Goal: Task Accomplishment & Management: Complete application form

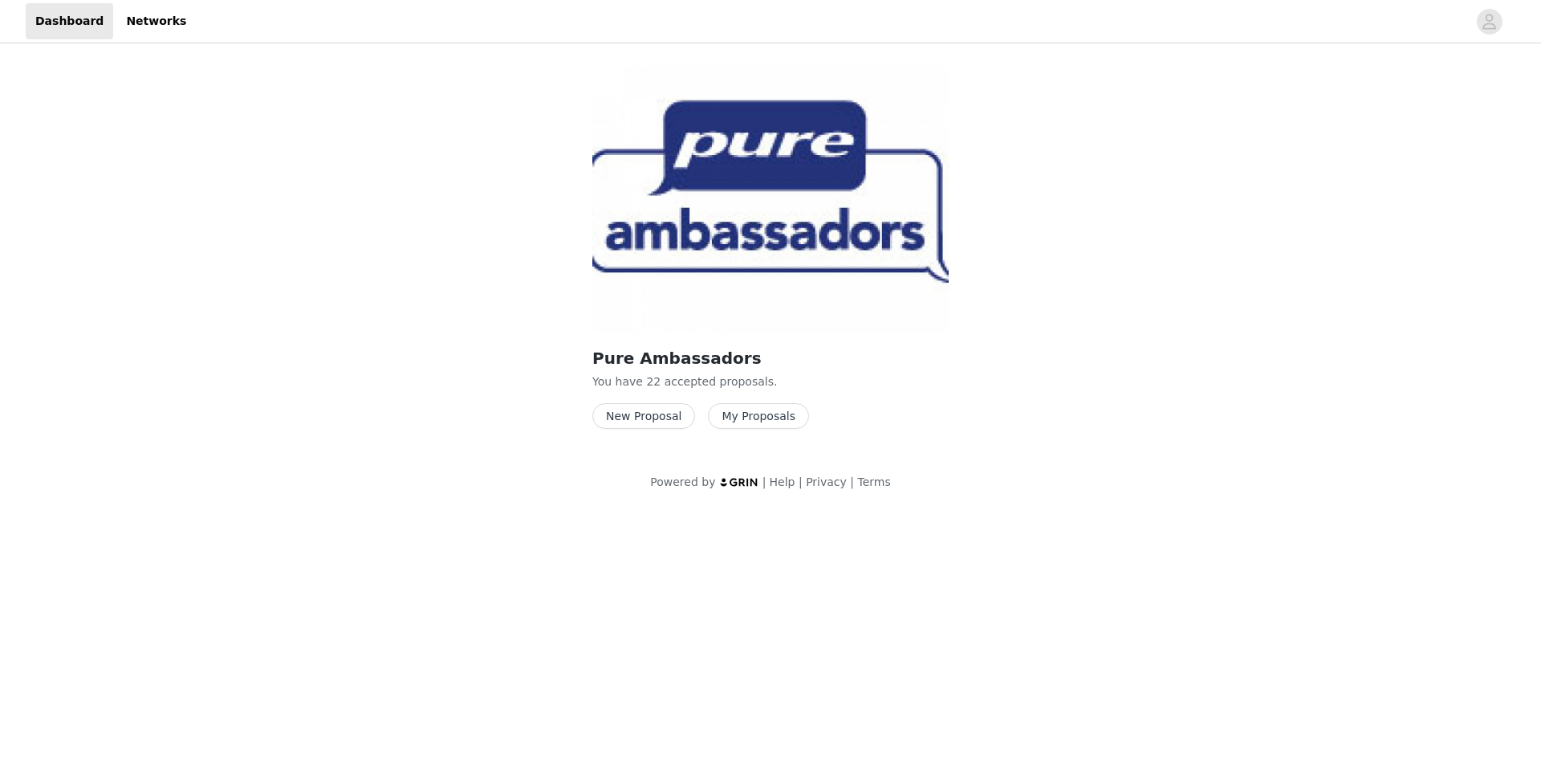
click at [651, 421] on button "New Proposal" at bounding box center [643, 416] width 103 height 26
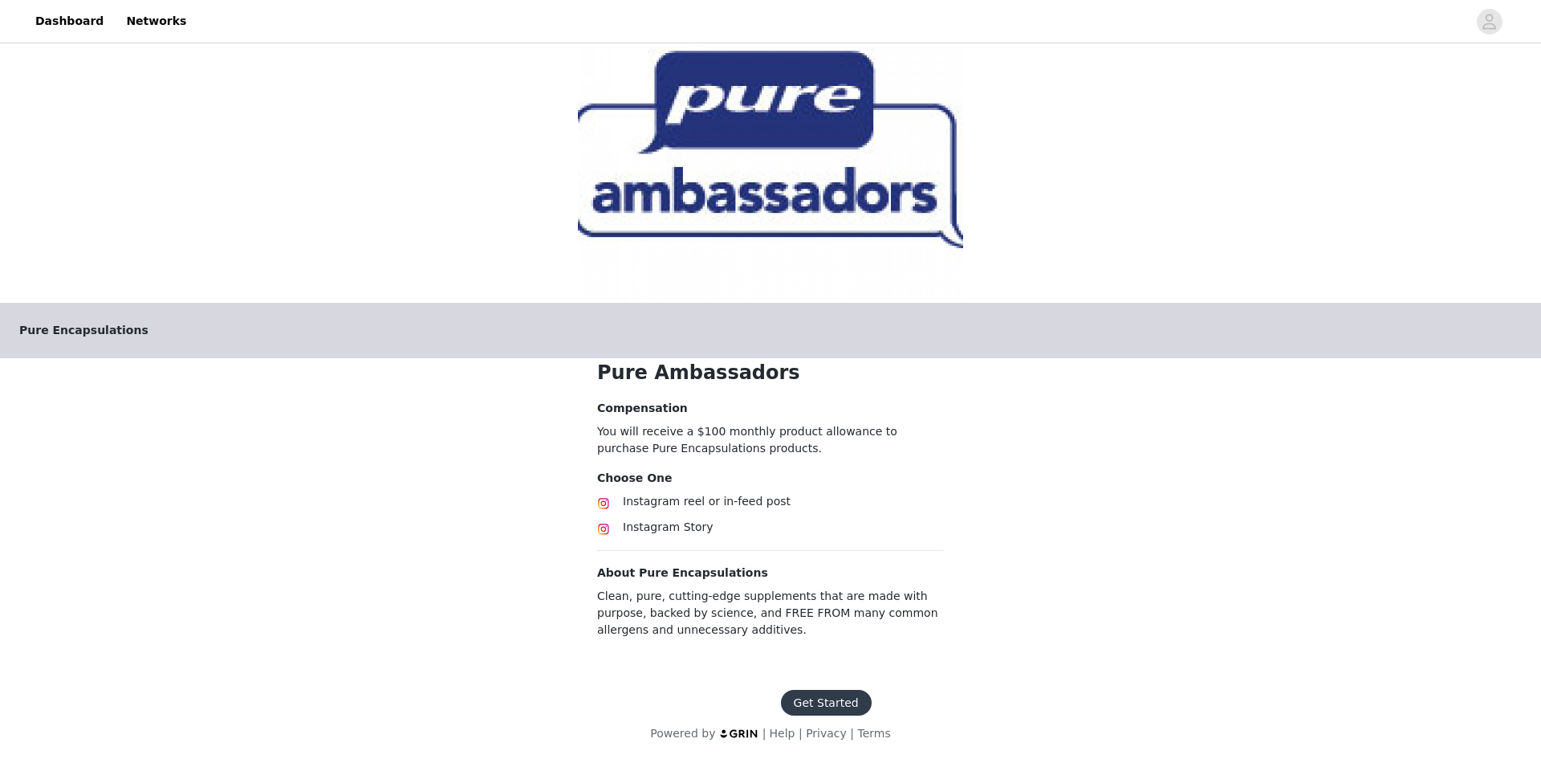
scroll to position [35, 0]
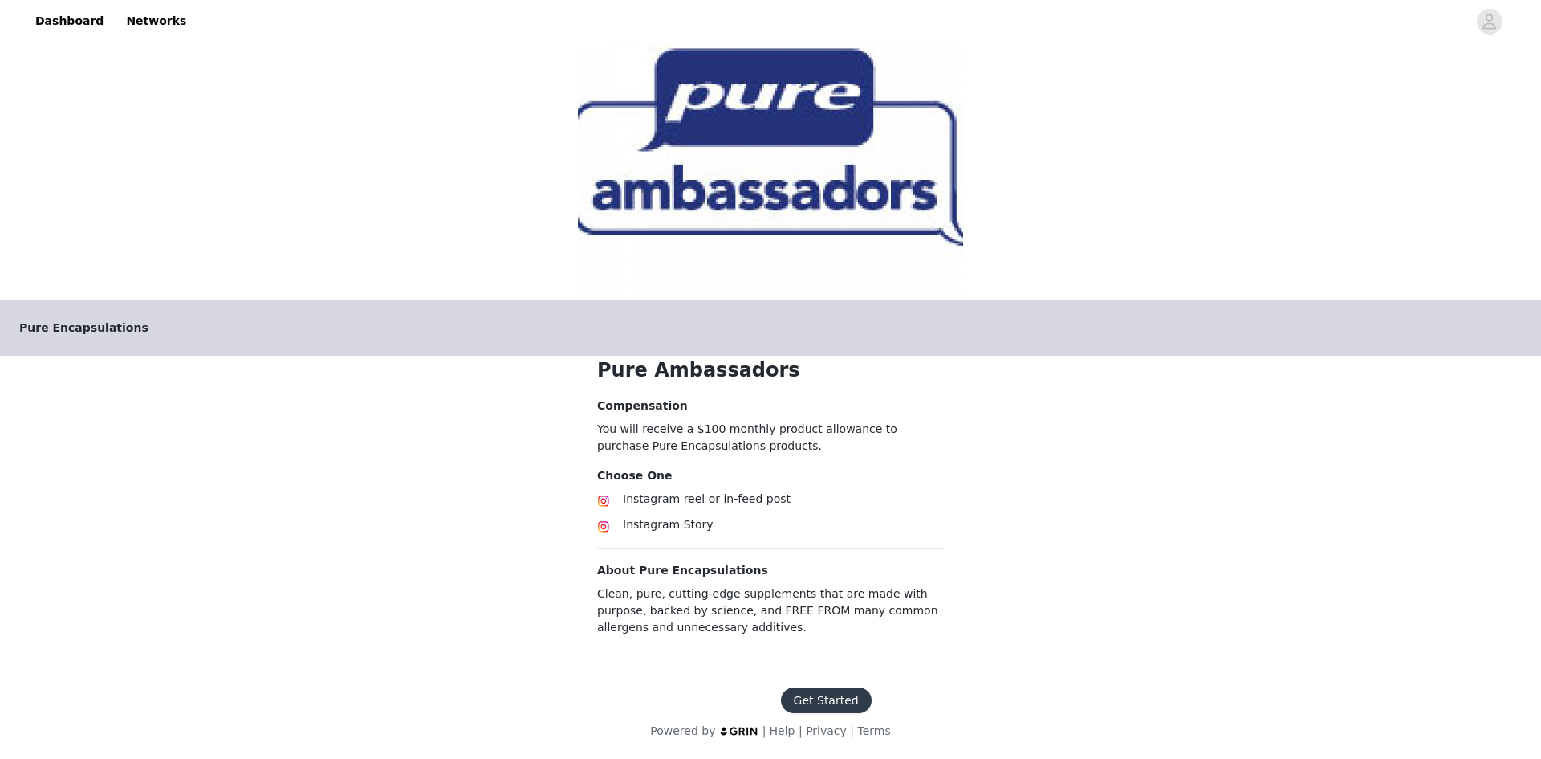
click at [837, 703] on button "Get Started" at bounding box center [826, 700] width 91 height 26
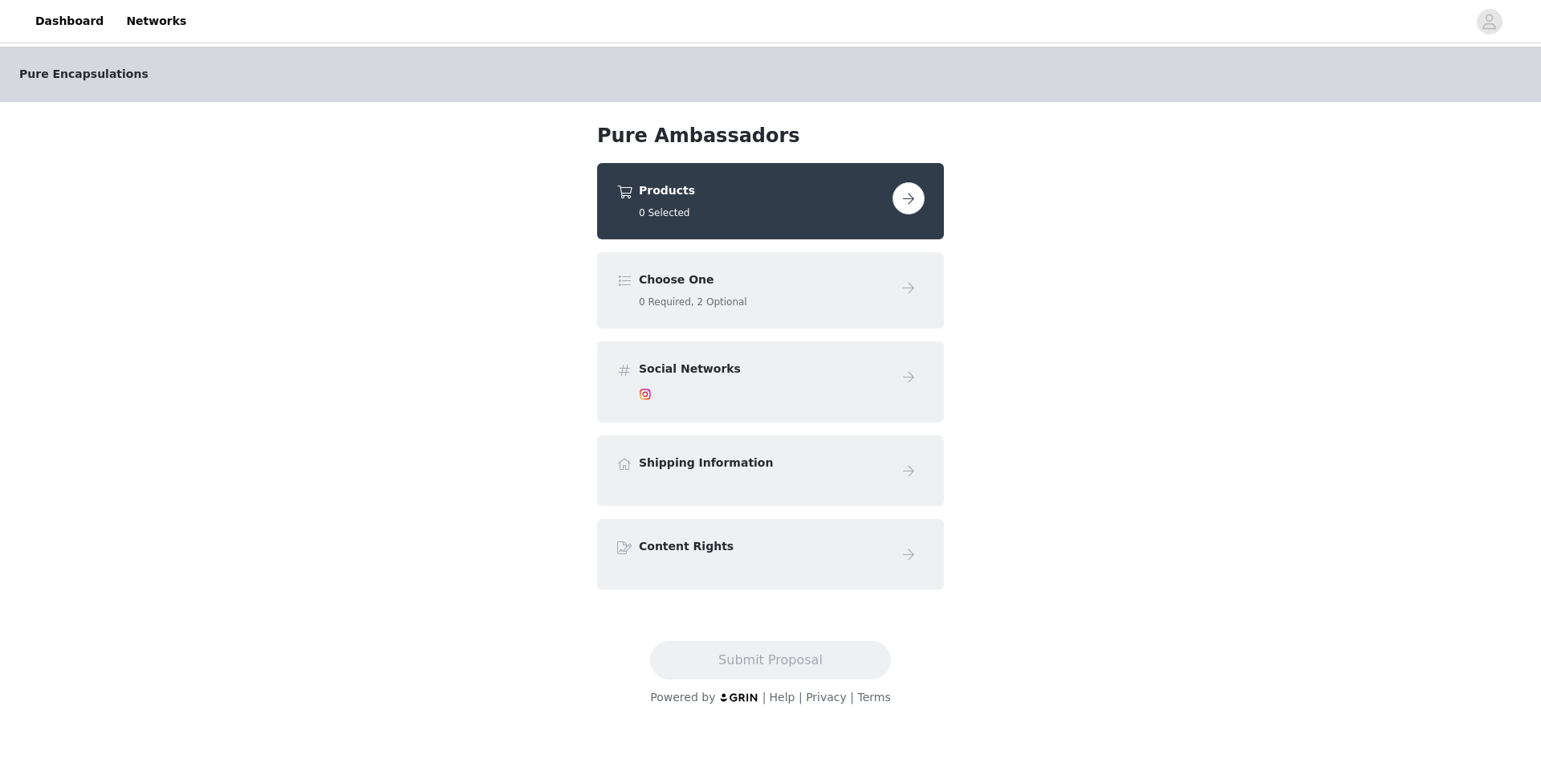
click at [907, 199] on button "button" at bounding box center [909, 198] width 32 height 32
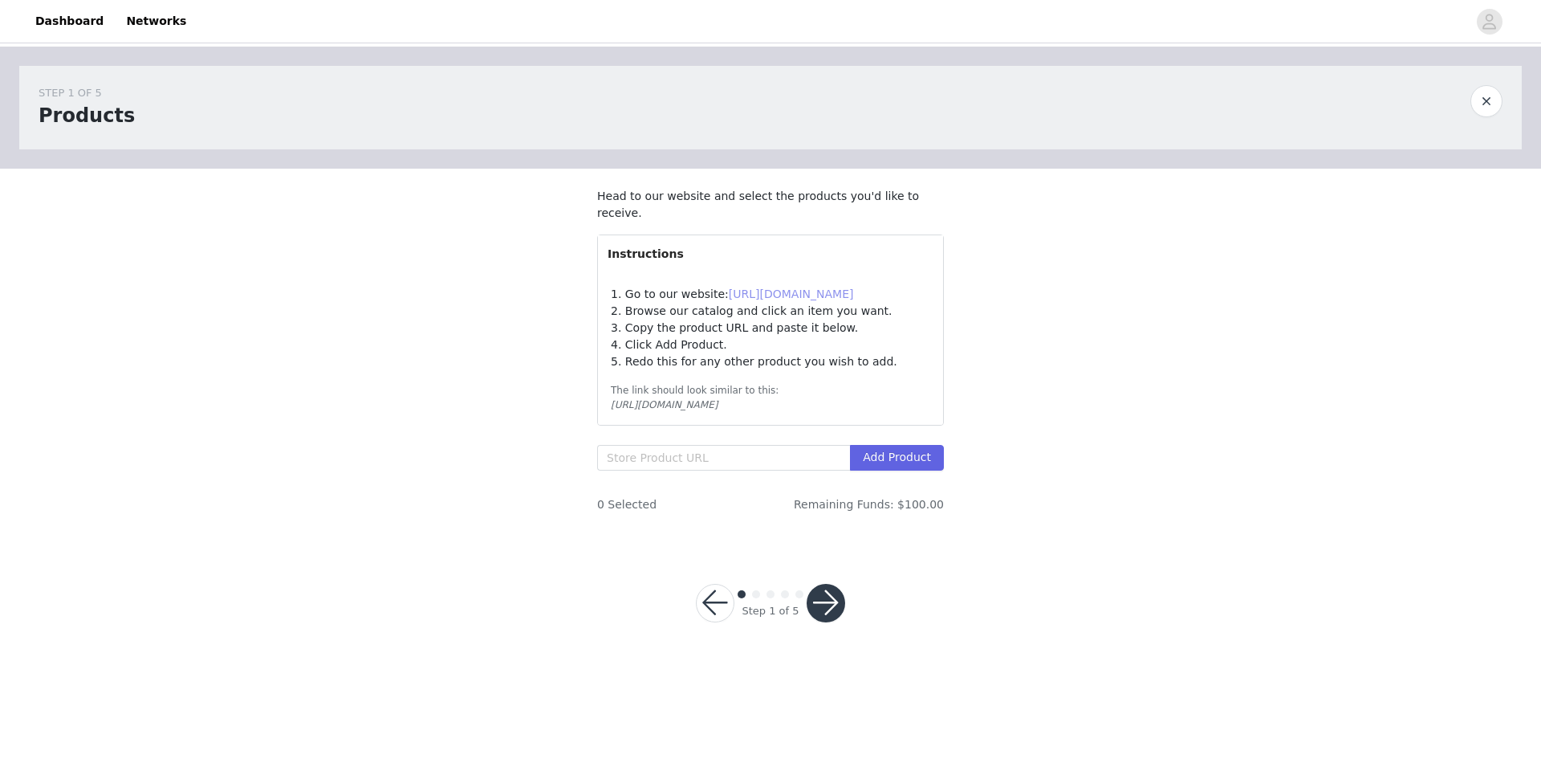
click at [787, 290] on link "https://pureforyou.com/" at bounding box center [791, 293] width 125 height 13
drag, startPoint x: 648, startPoint y: 455, endPoint x: 641, endPoint y: 442, distance: 14.4
click at [652, 455] on input "text" at bounding box center [723, 458] width 253 height 26
paste input "https://smartq.pureforyou.com/products/39406461747234/b-complex-plus"
type input "https://smartq.pureforyou.com/products/39406461747234/b-complex-plus"
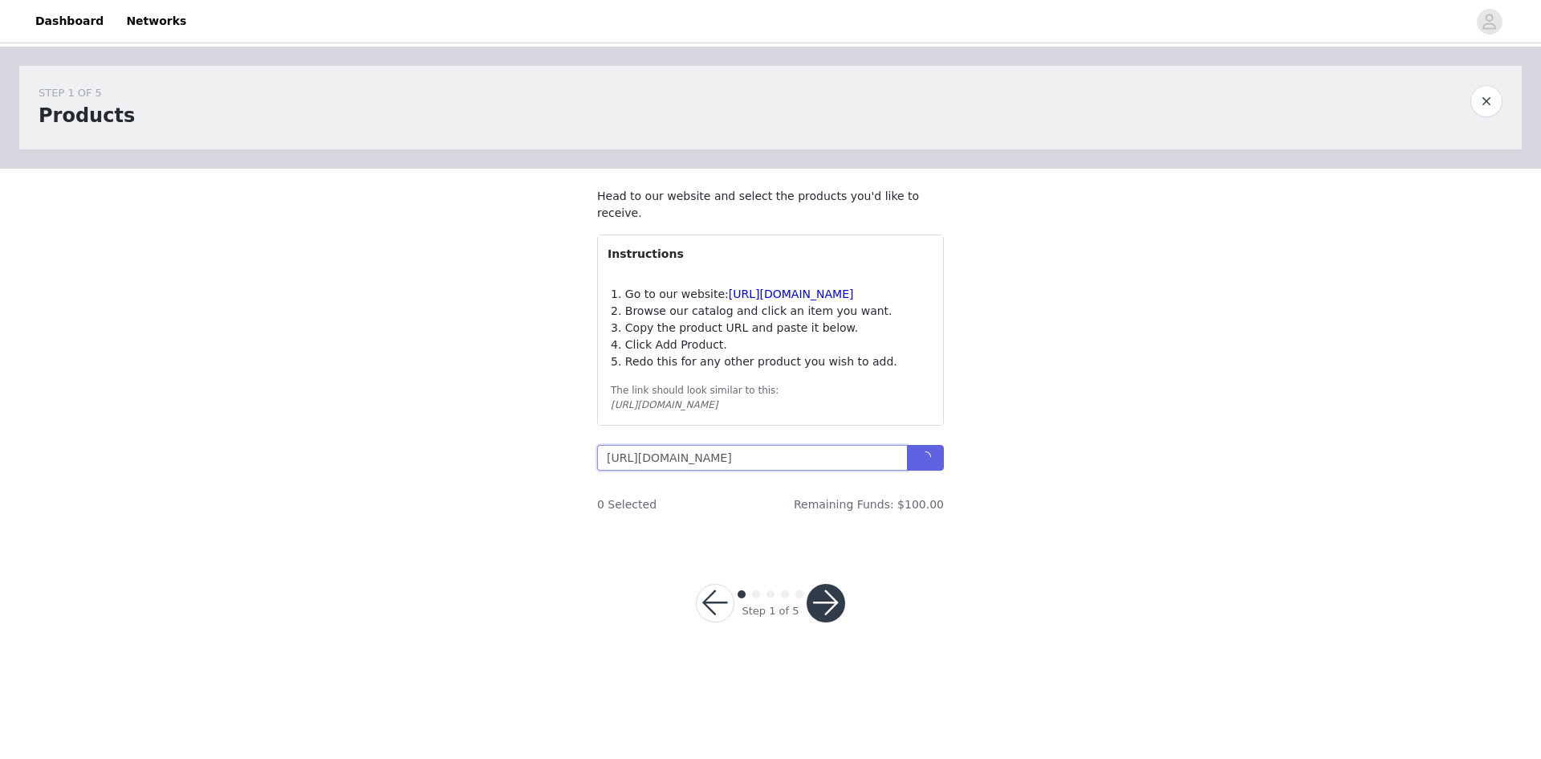
scroll to position [0, 86]
click at [641, 467] on input "text" at bounding box center [723, 458] width 253 height 26
paste input "https://smartq.pureforyou.com/products/39406461747234/b-complex-plus"
type input "https://smartq.pureforyou.com/products/39406461747234/b-complex-plus"
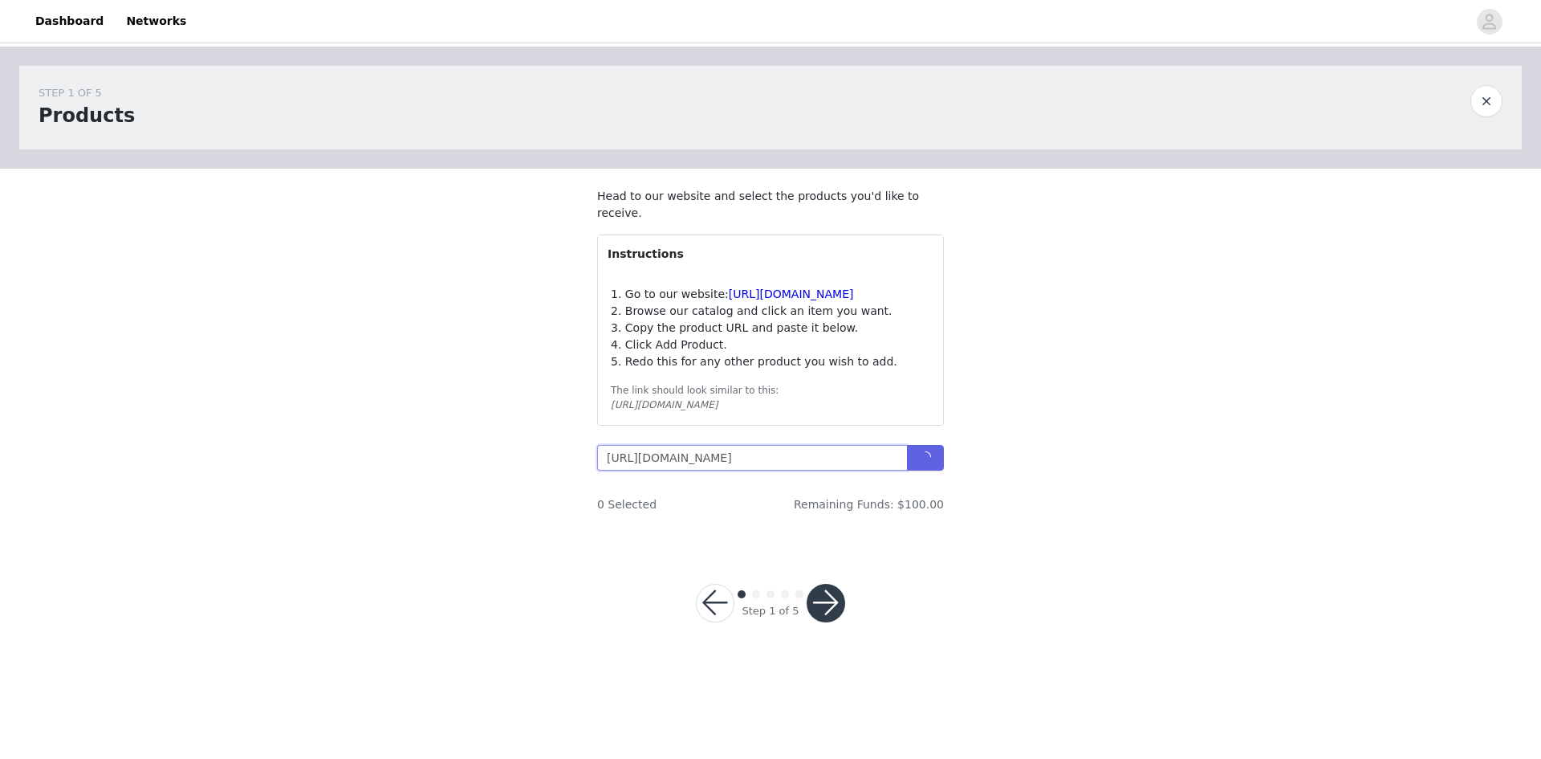
scroll to position [0, 86]
click at [665, 457] on input "text" at bounding box center [723, 458] width 253 height 26
paste input "https://smartq.pureforyou.com/products/39406461747234/b-complex-plus"
type input "https://smartq.pureforyou.com/products/39406461747234/b-complex-plus"
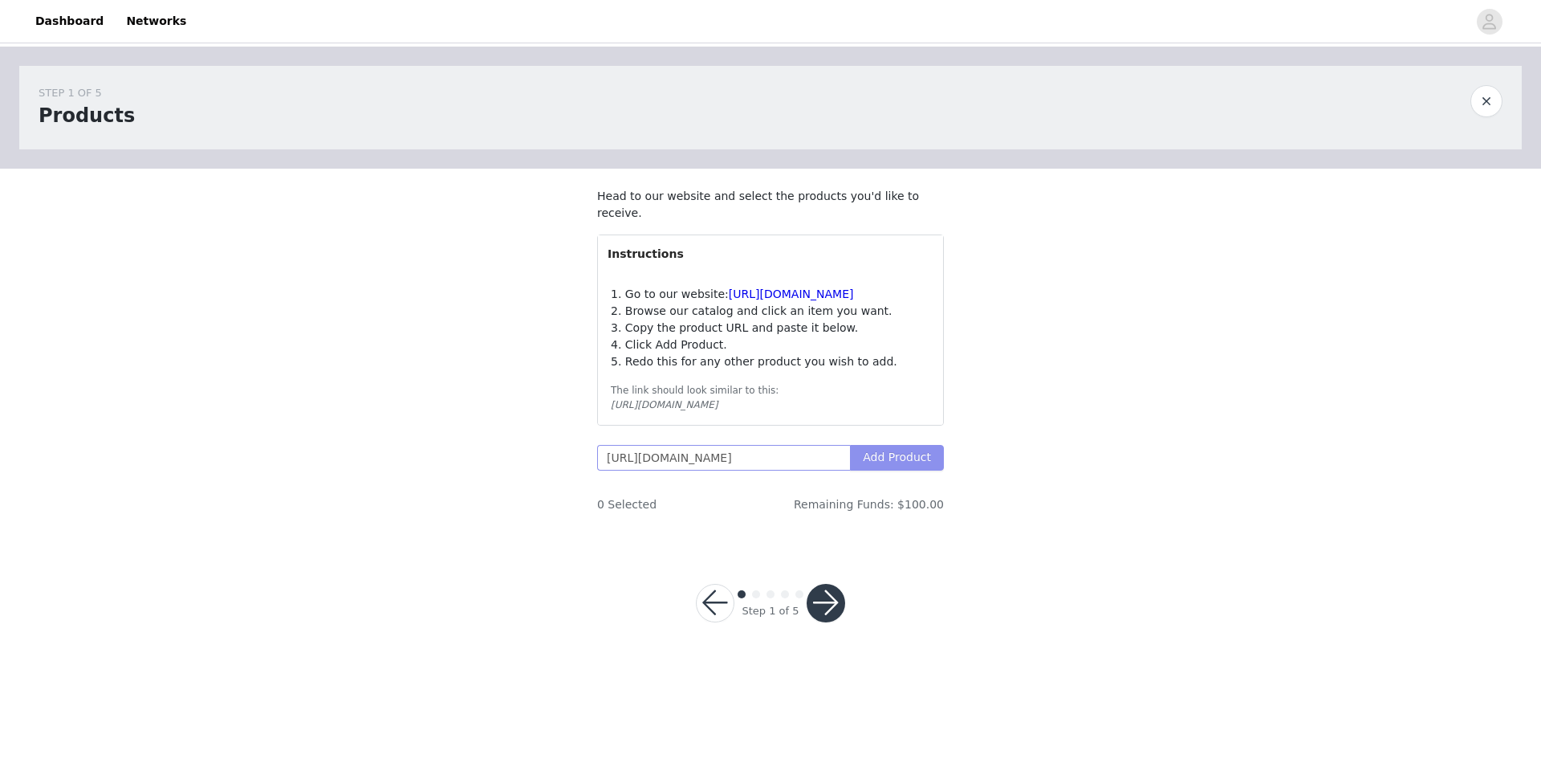
click at [895, 460] on button "Add Product" at bounding box center [897, 458] width 94 height 26
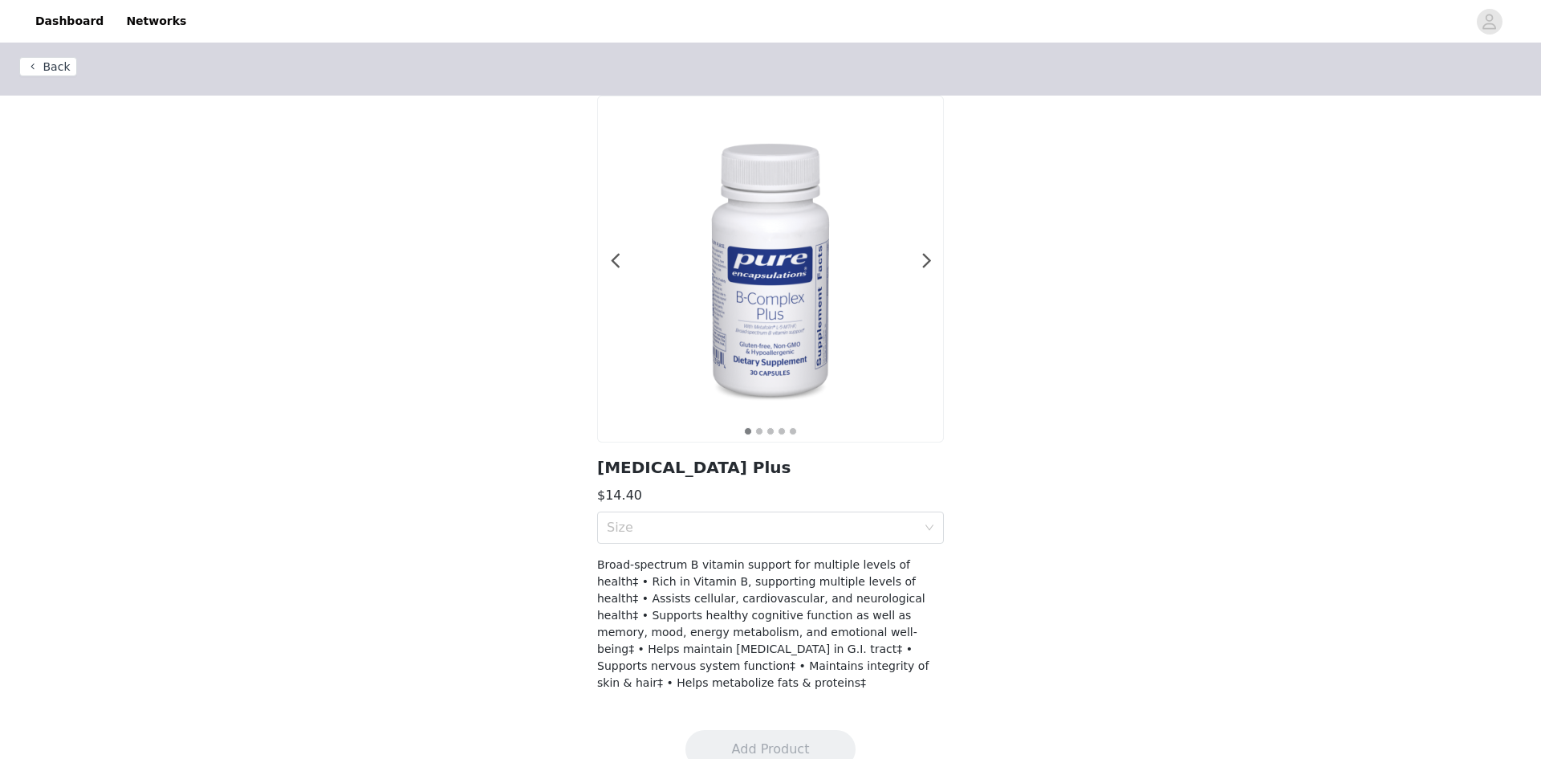
scroll to position [21, 0]
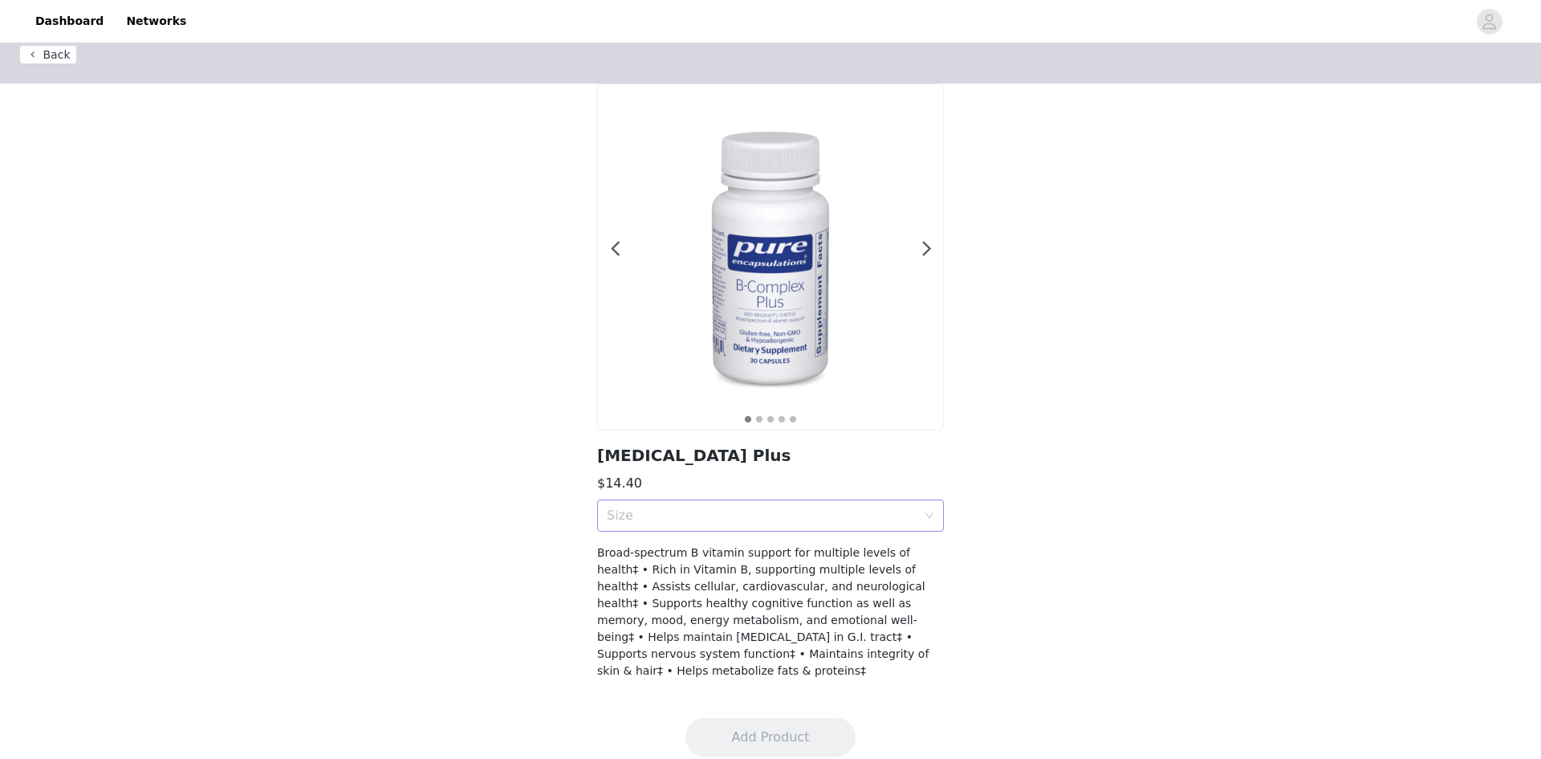
click at [926, 515] on icon "icon: down" at bounding box center [930, 516] width 10 height 10
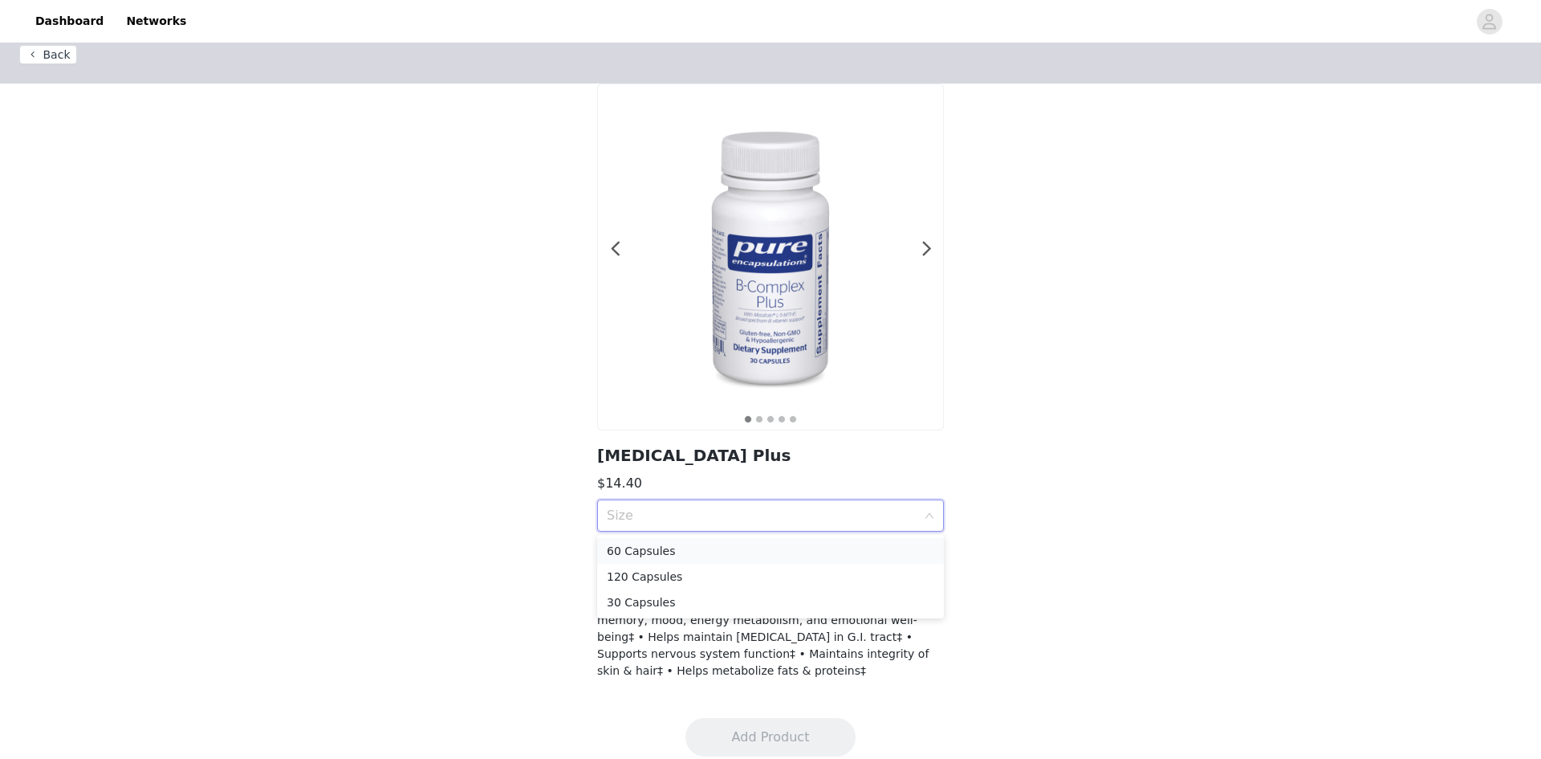
click at [644, 549] on div "60 Capsules" at bounding box center [771, 551] width 328 height 18
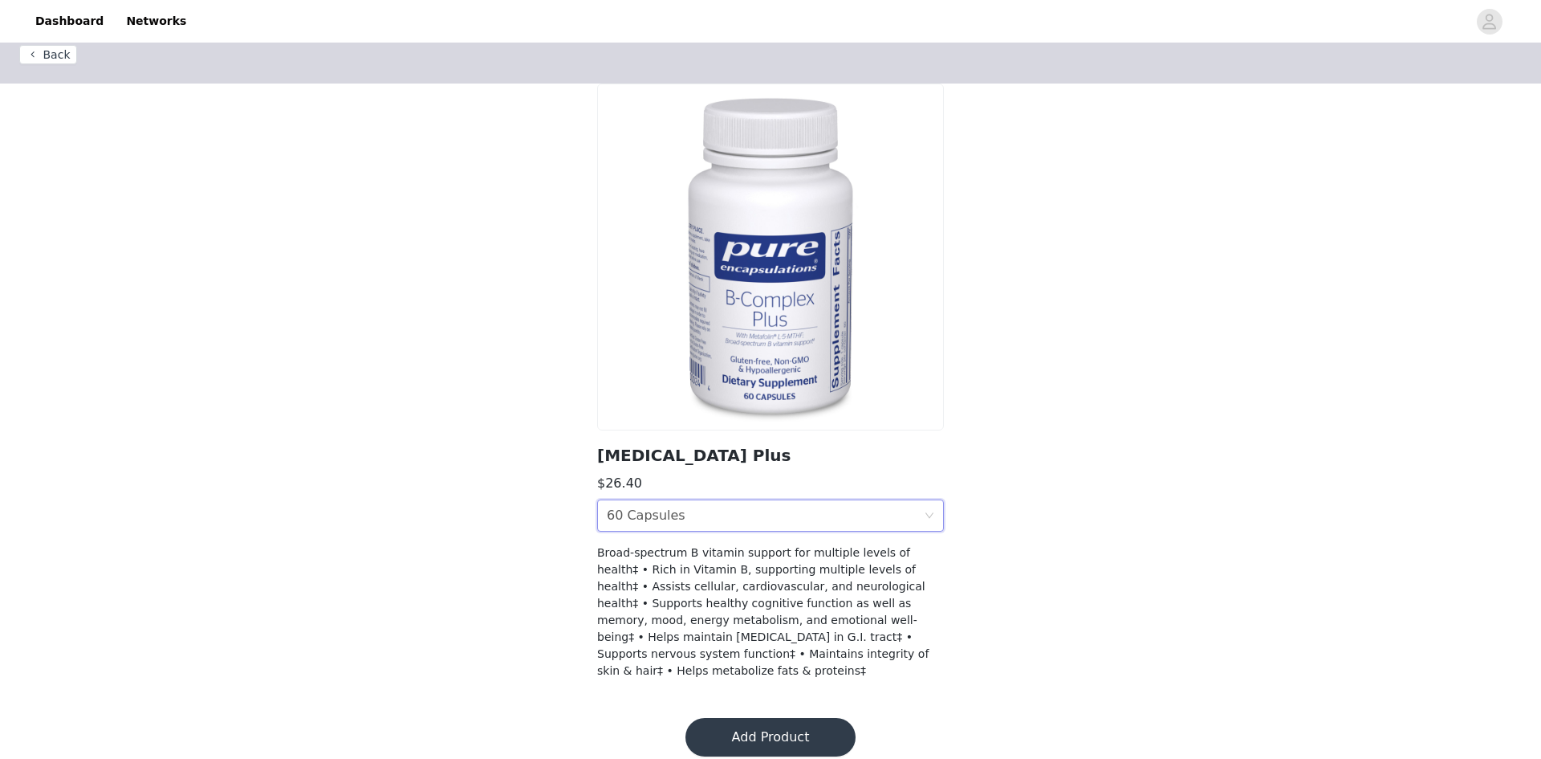
click at [792, 719] on button "Add Product" at bounding box center [771, 737] width 170 height 39
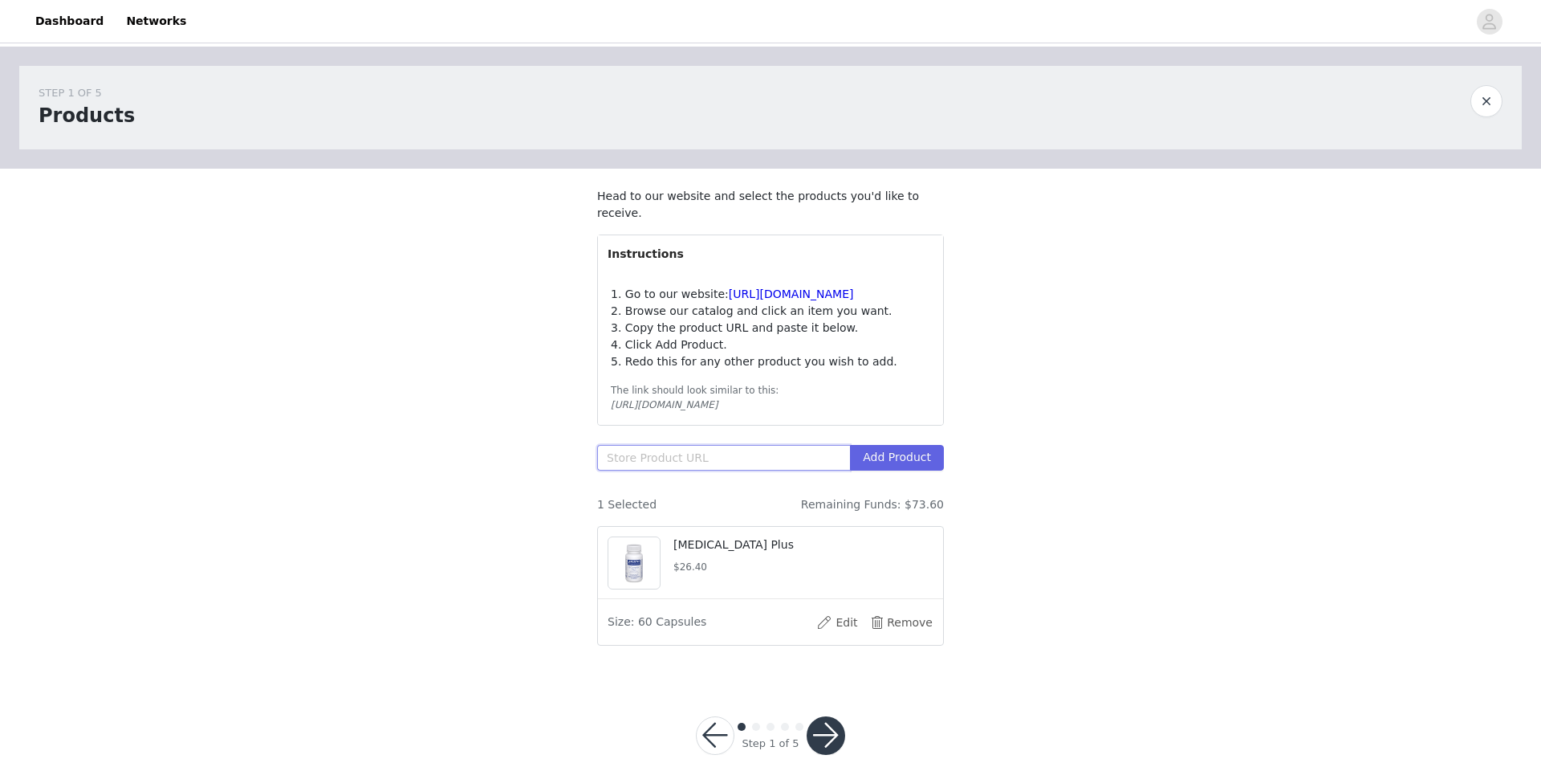
click at [652, 458] on input "text" at bounding box center [723, 458] width 253 height 26
paste input "https://smartq.pureforyou.com/products/39406546288674/vitamin-d3"
type input "https://smartq.pureforyou.com/products/39406546288674/vitamin-d3"
click at [891, 451] on button "Add Product" at bounding box center [897, 458] width 94 height 26
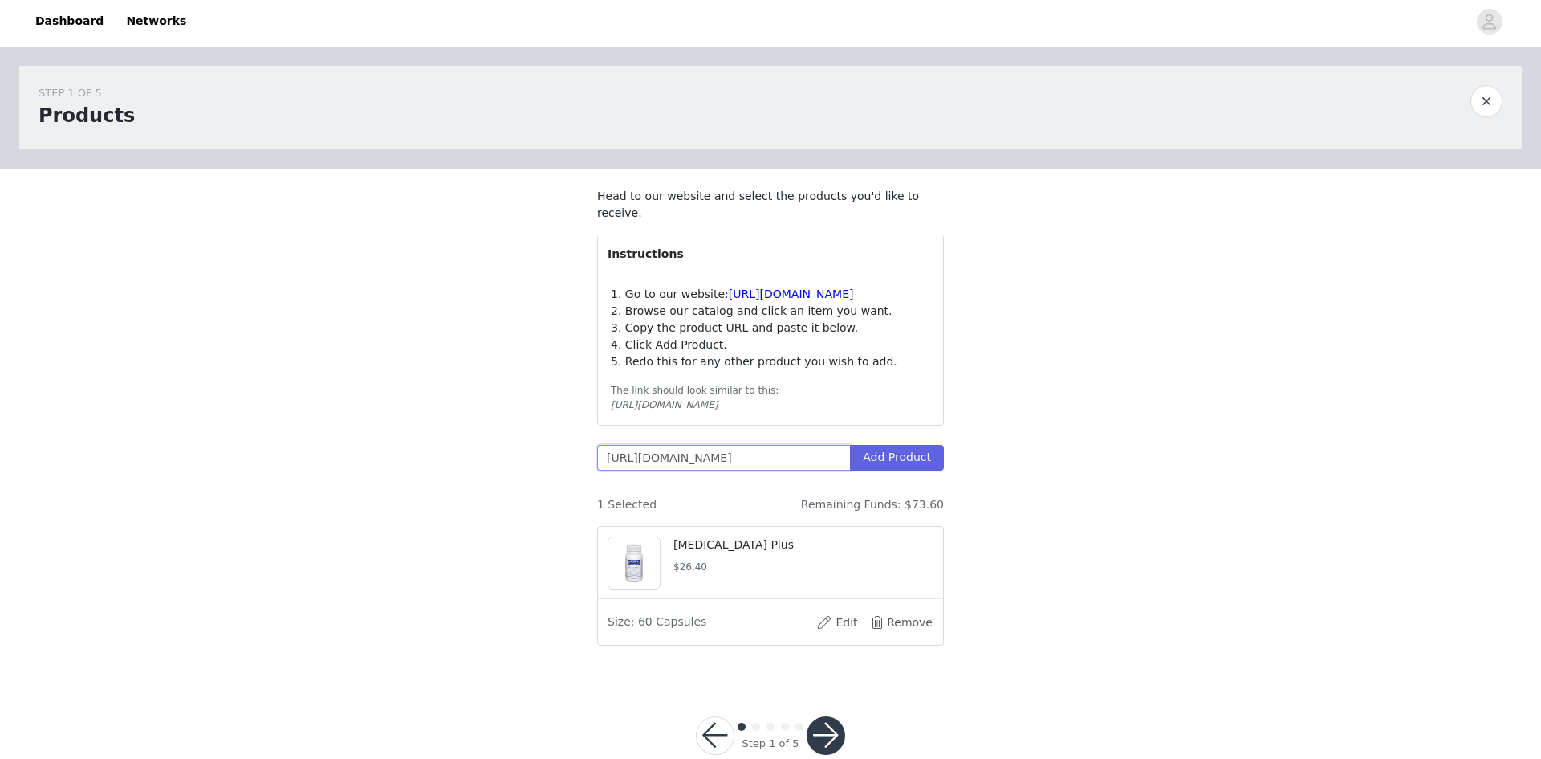
scroll to position [0, 63]
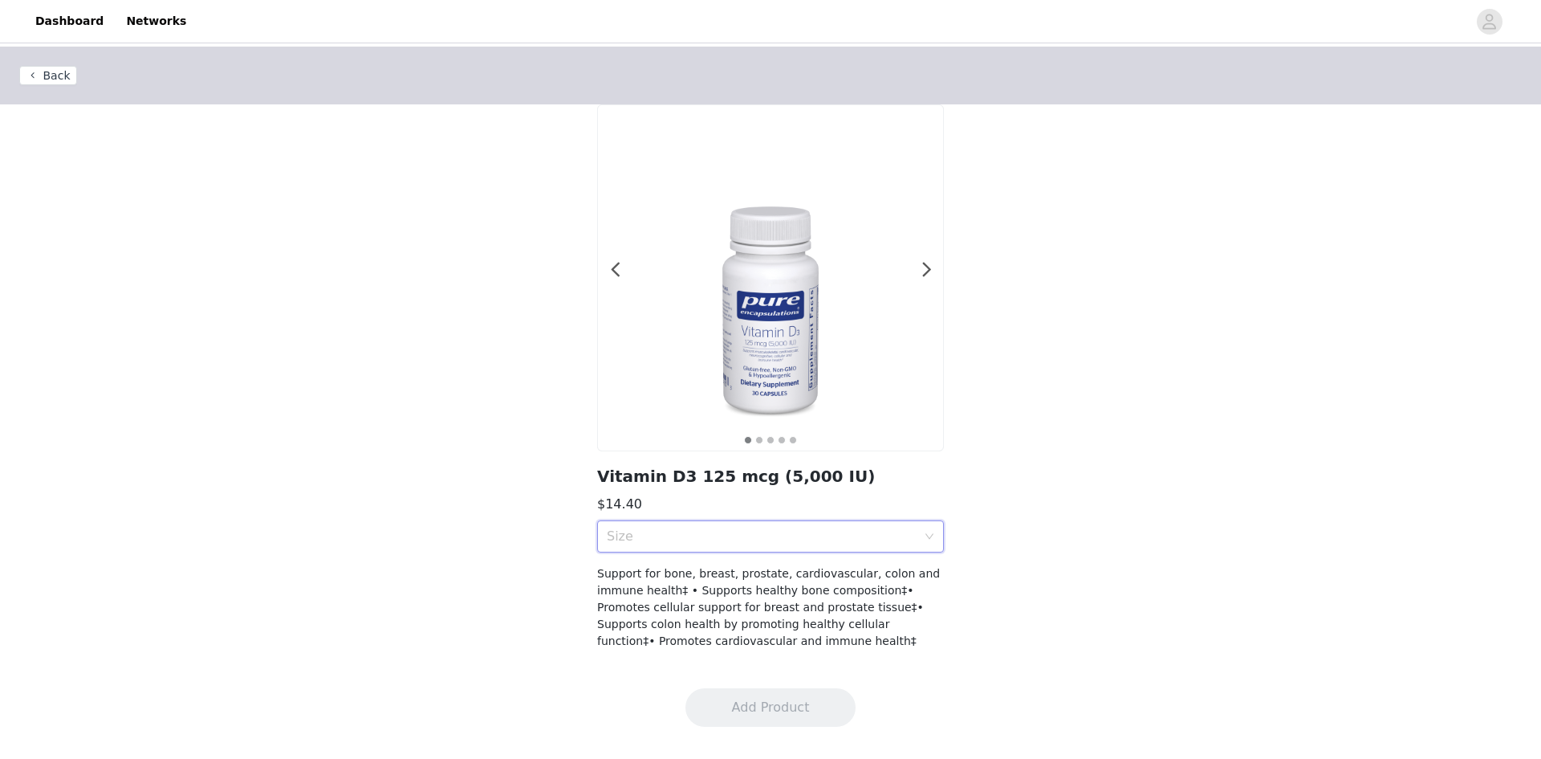
click at [923, 543] on div "Size" at bounding box center [770, 536] width 347 height 32
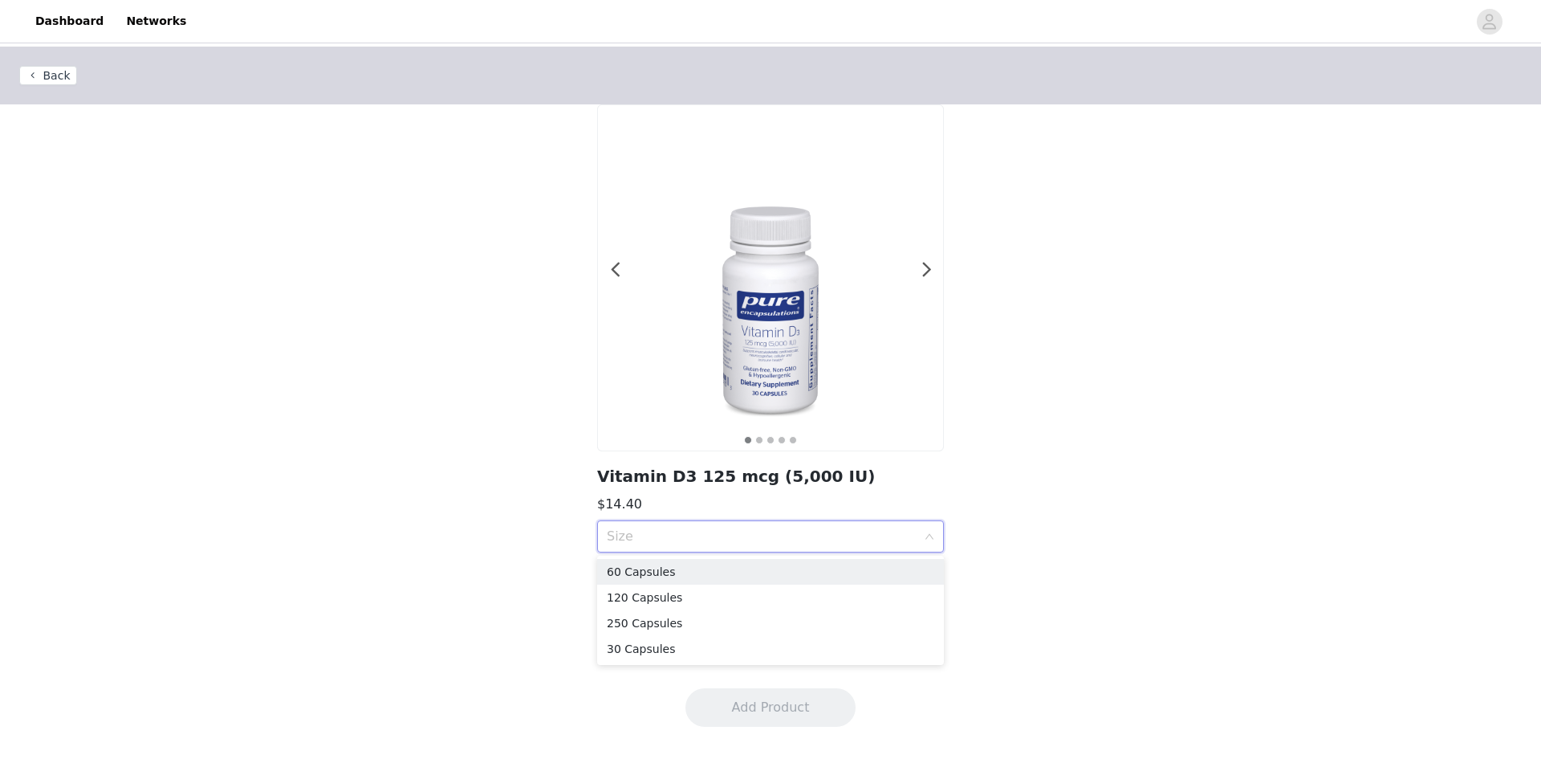
drag, startPoint x: 652, startPoint y: 574, endPoint x: 686, endPoint y: 550, distance: 42.1
click at [652, 572] on div "60 Capsules" at bounding box center [771, 572] width 328 height 18
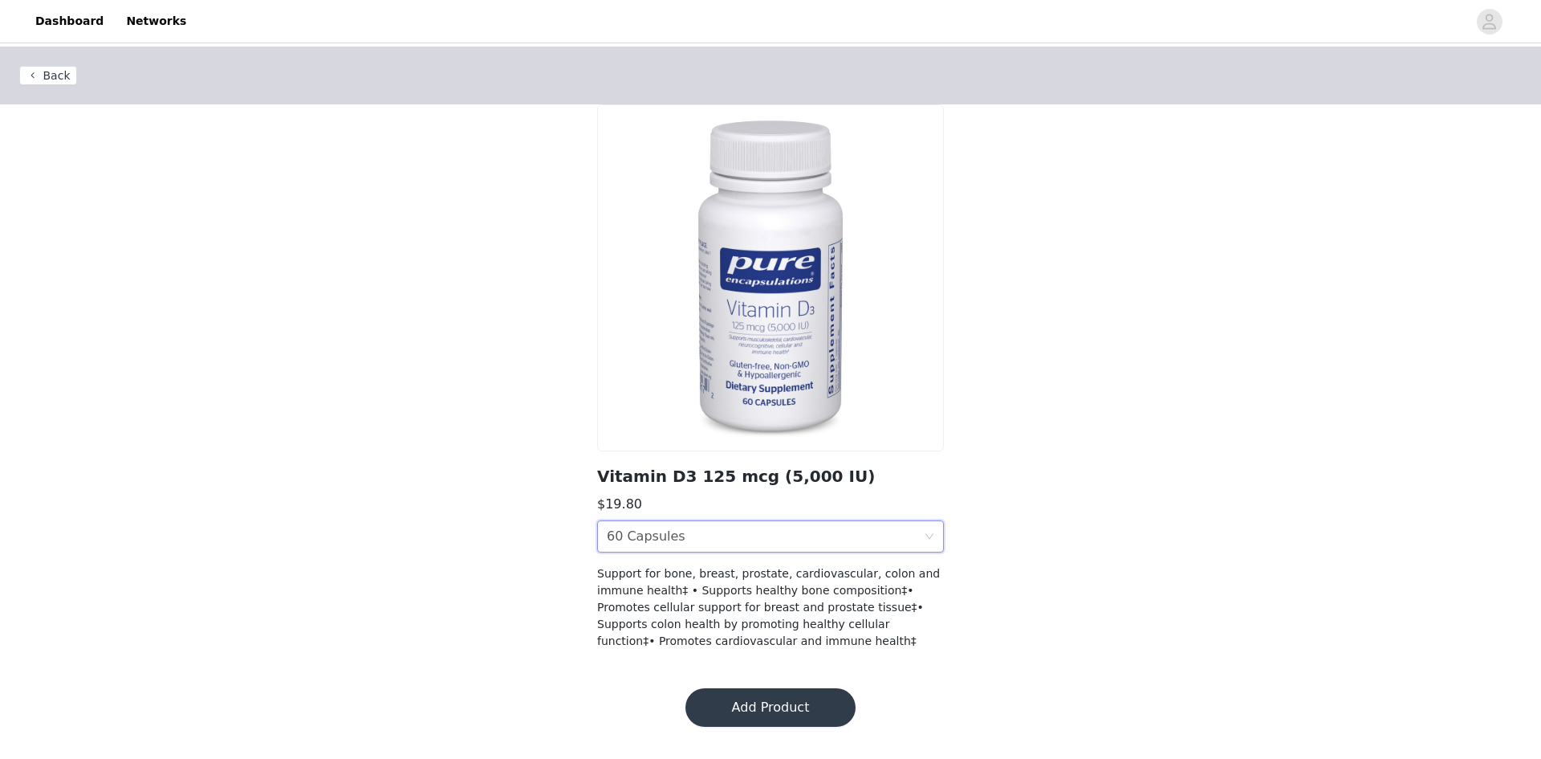
click at [781, 709] on button "Add Product" at bounding box center [771, 707] width 170 height 39
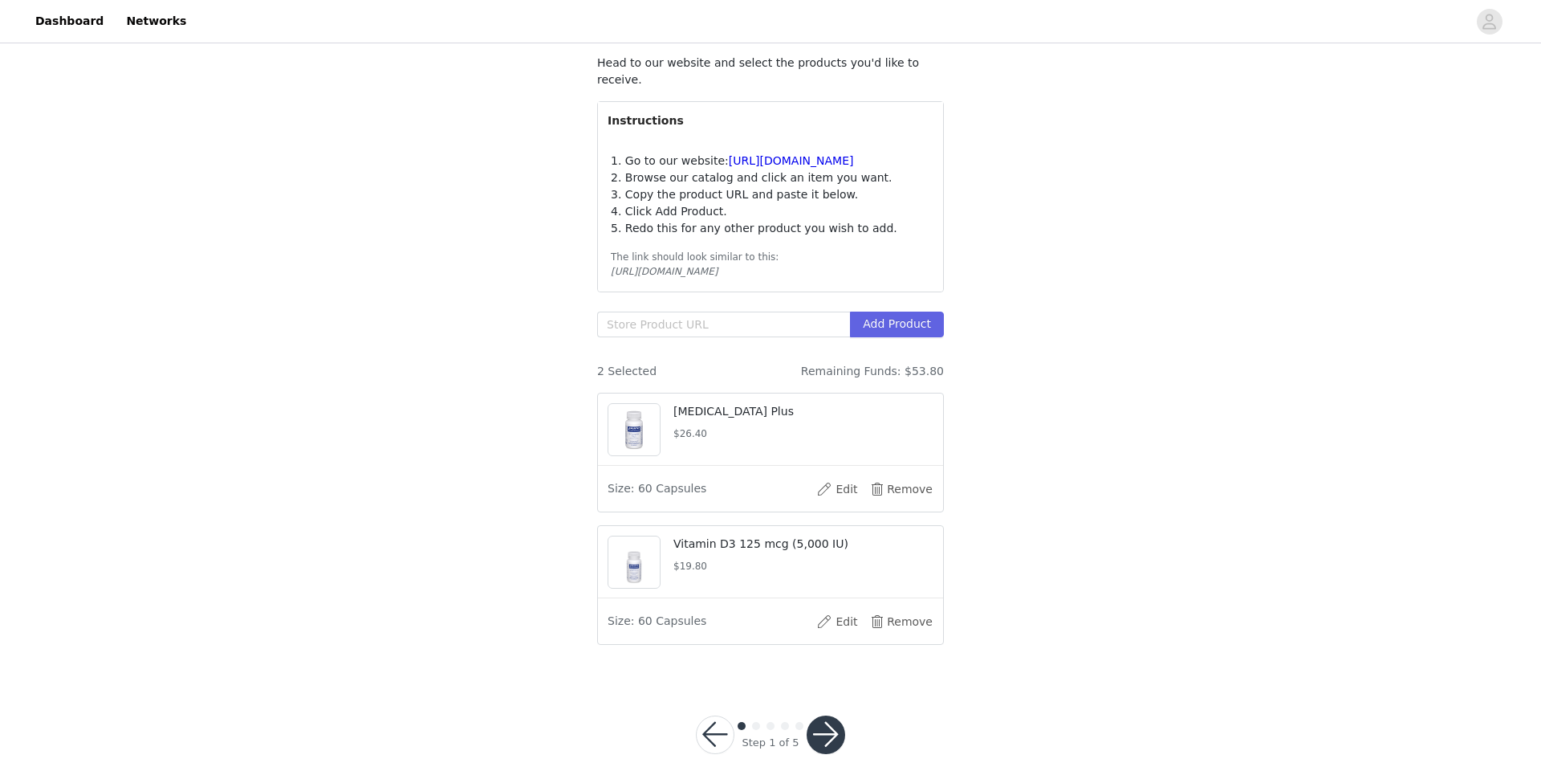
scroll to position [167, 0]
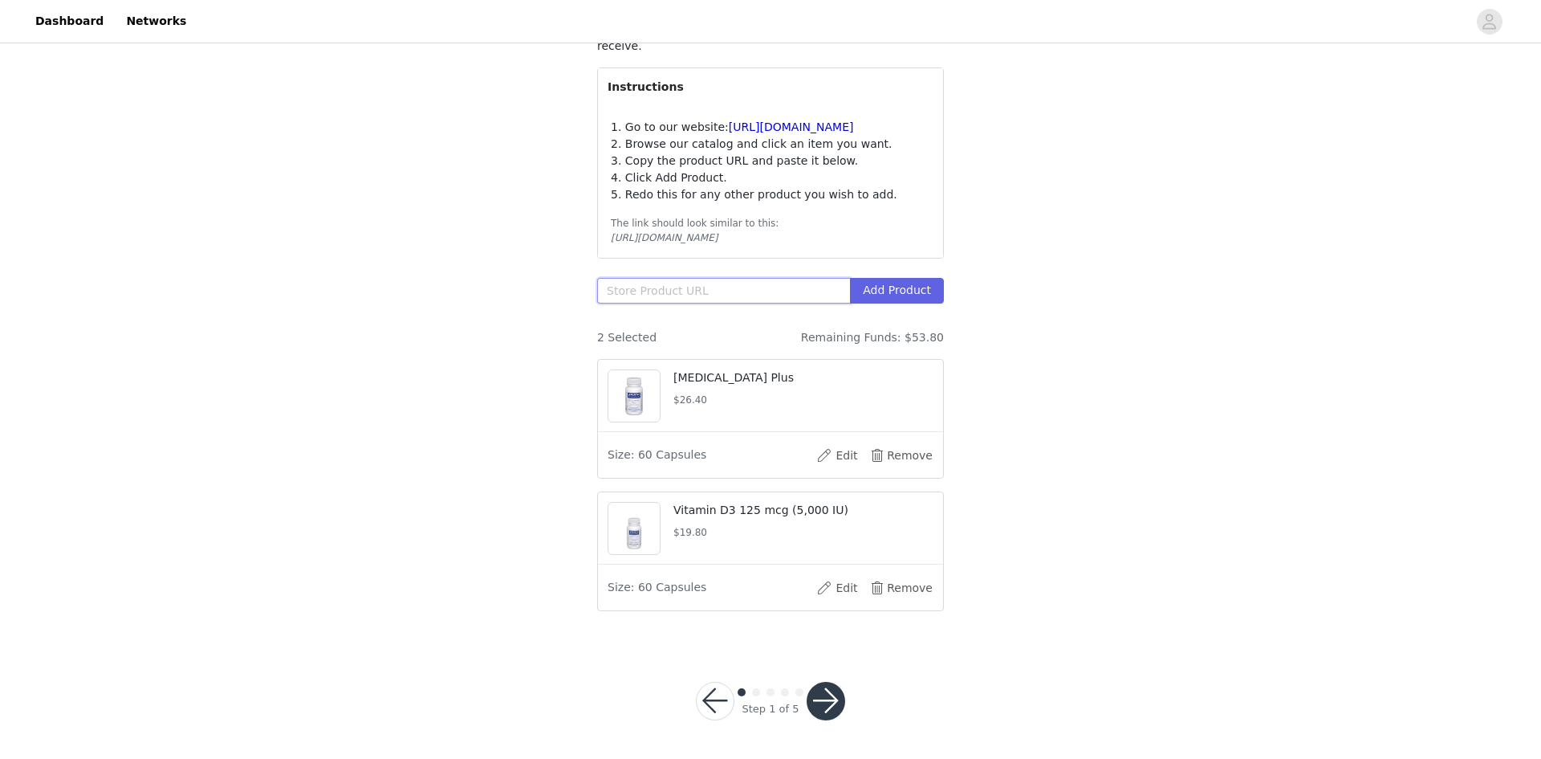
click at [676, 285] on input "text" at bounding box center [723, 291] width 253 height 26
paste input "https://smartq.pureforyou.com/products/32040728166434/ascorbic-acid-capsules"
type input "https://smartq.pureforyou.com/products/32040728166434/ascorbic-acid-capsules"
click at [908, 291] on button "Add Product" at bounding box center [897, 291] width 94 height 26
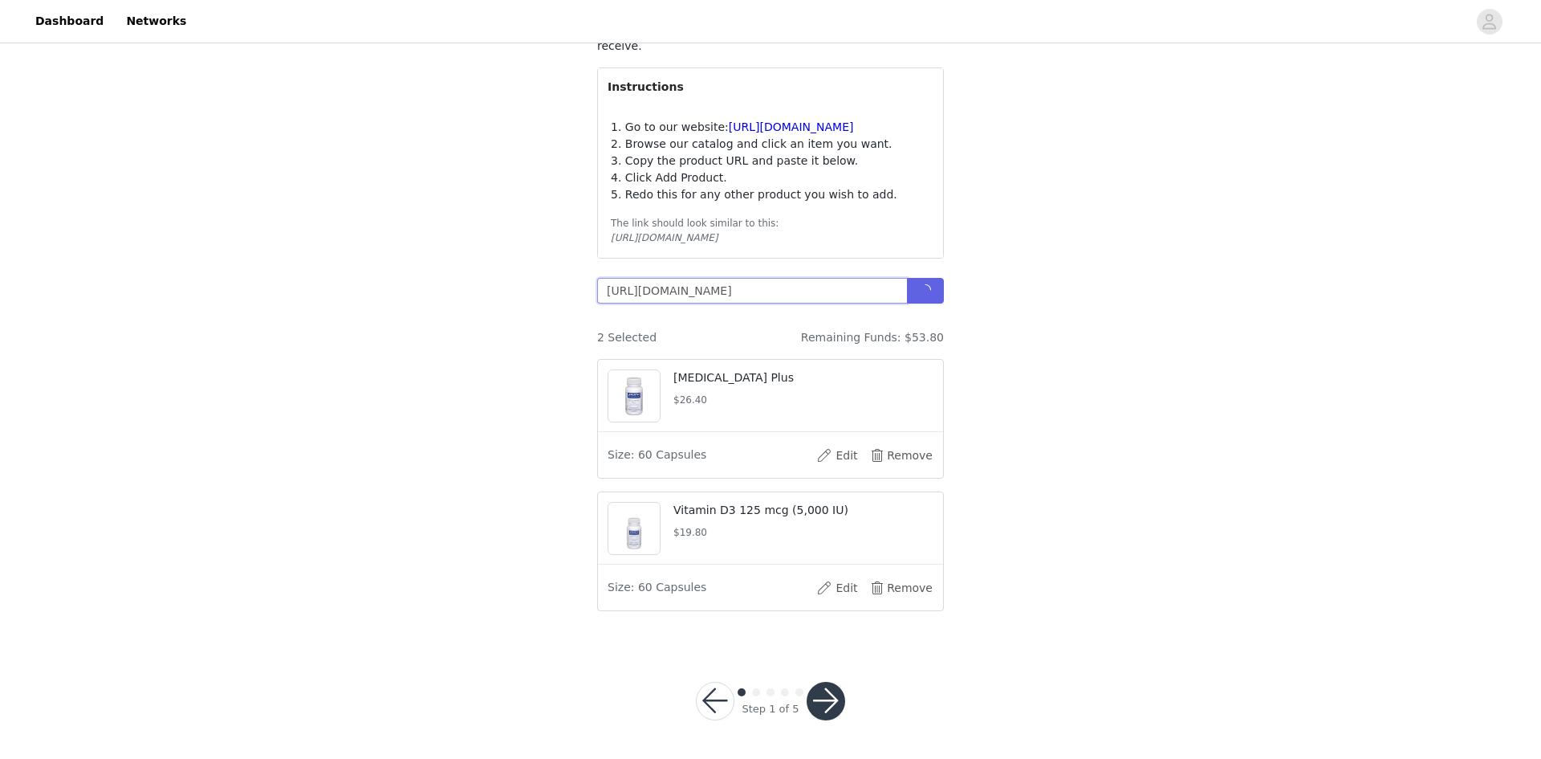
scroll to position [0, 125]
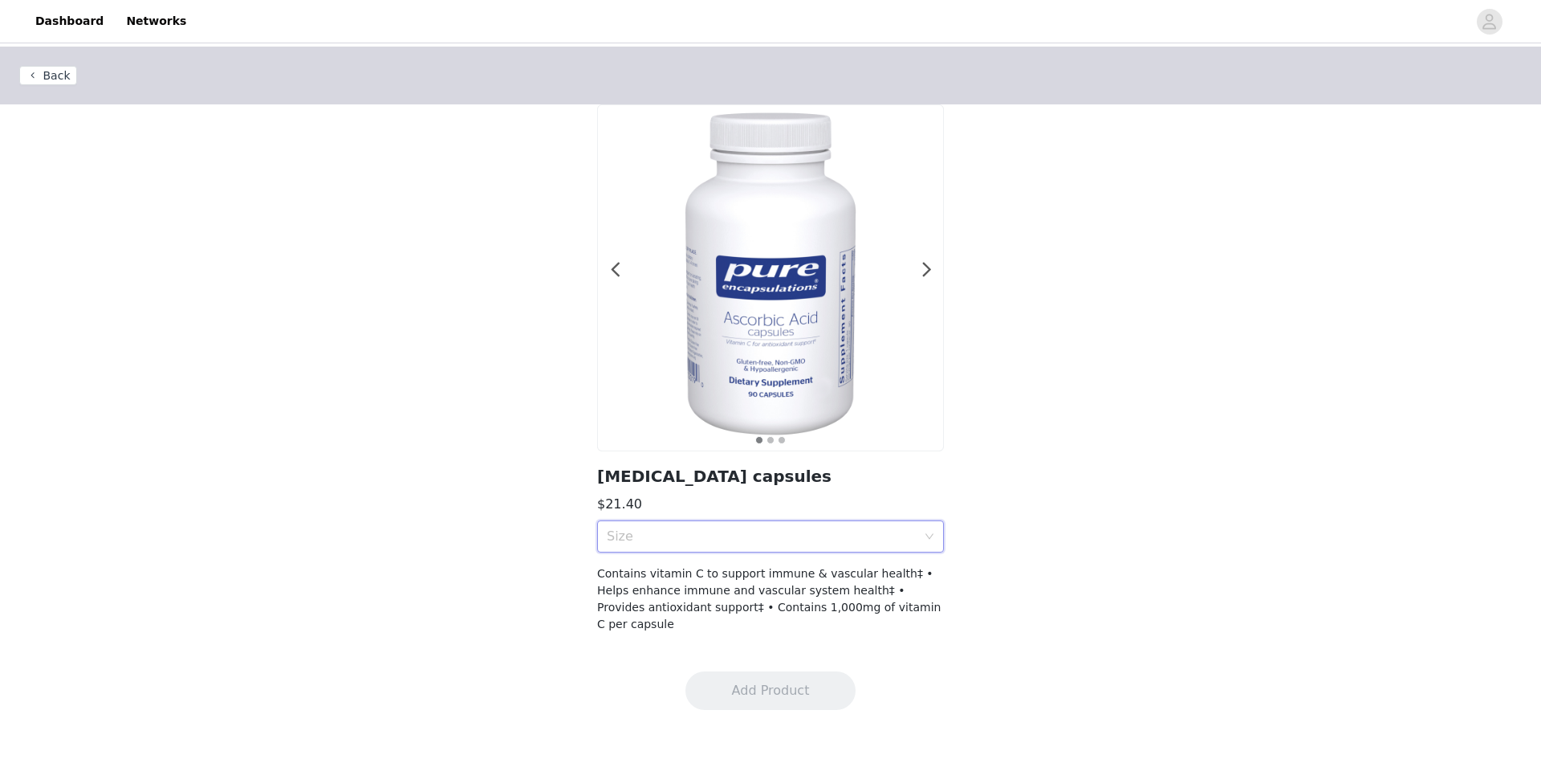
click at [923, 536] on div "Size" at bounding box center [765, 536] width 317 height 31
click at [662, 568] on div "90 Capsules" at bounding box center [771, 572] width 328 height 18
click at [778, 671] on button "Add Product" at bounding box center [771, 690] width 170 height 39
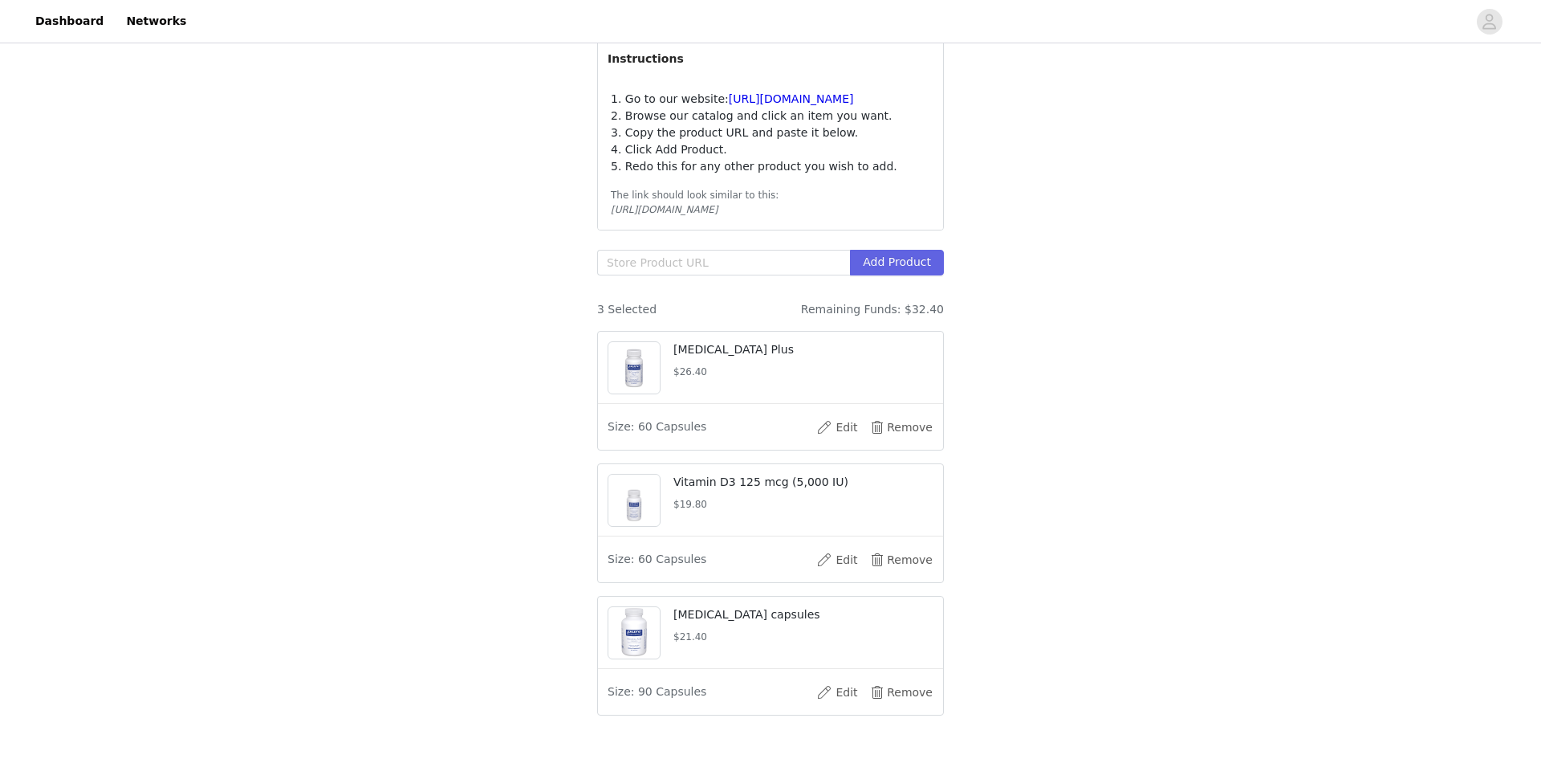
scroll to position [132, 0]
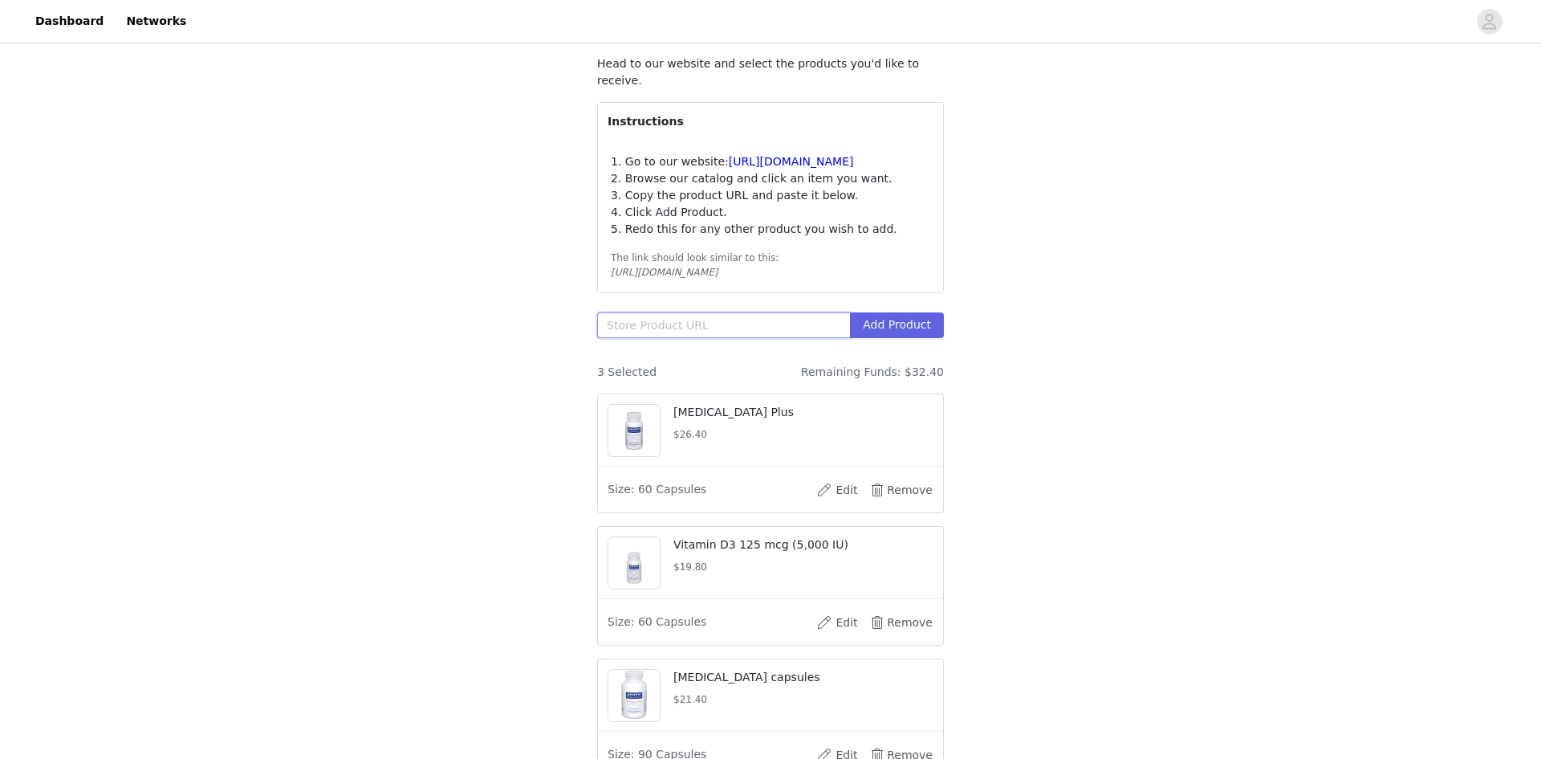
click at [701, 330] on input "text" at bounding box center [723, 325] width 253 height 26
paste input "https://smartq.pureforyou.com/products/32040738291746/electrolyte-energy-formula"
type input "https://smartq.pureforyou.com/products/32040738291746/electrolyte-energy-formula"
click at [900, 334] on button "Add Product" at bounding box center [897, 325] width 94 height 26
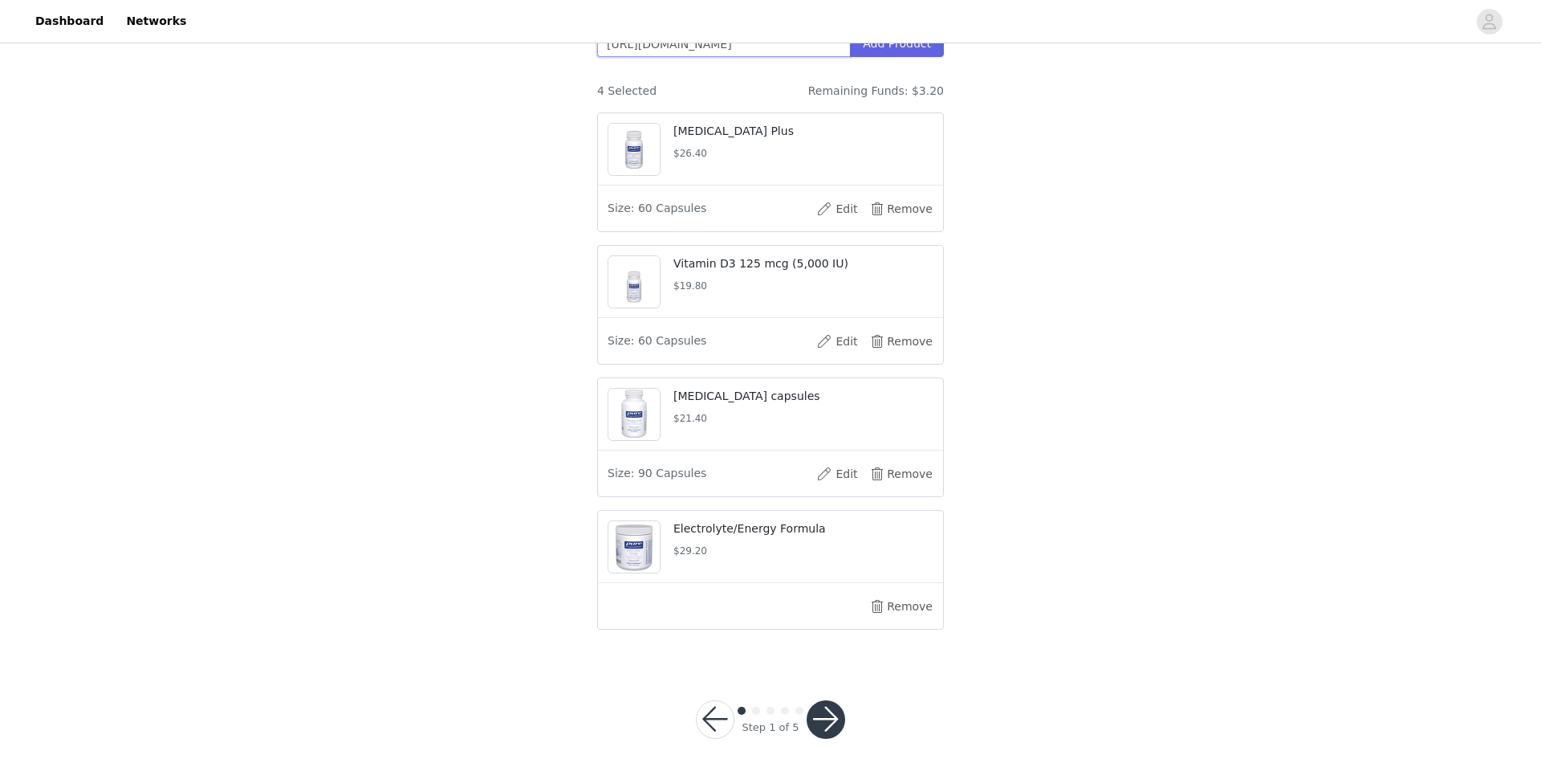
scroll to position [432, 0]
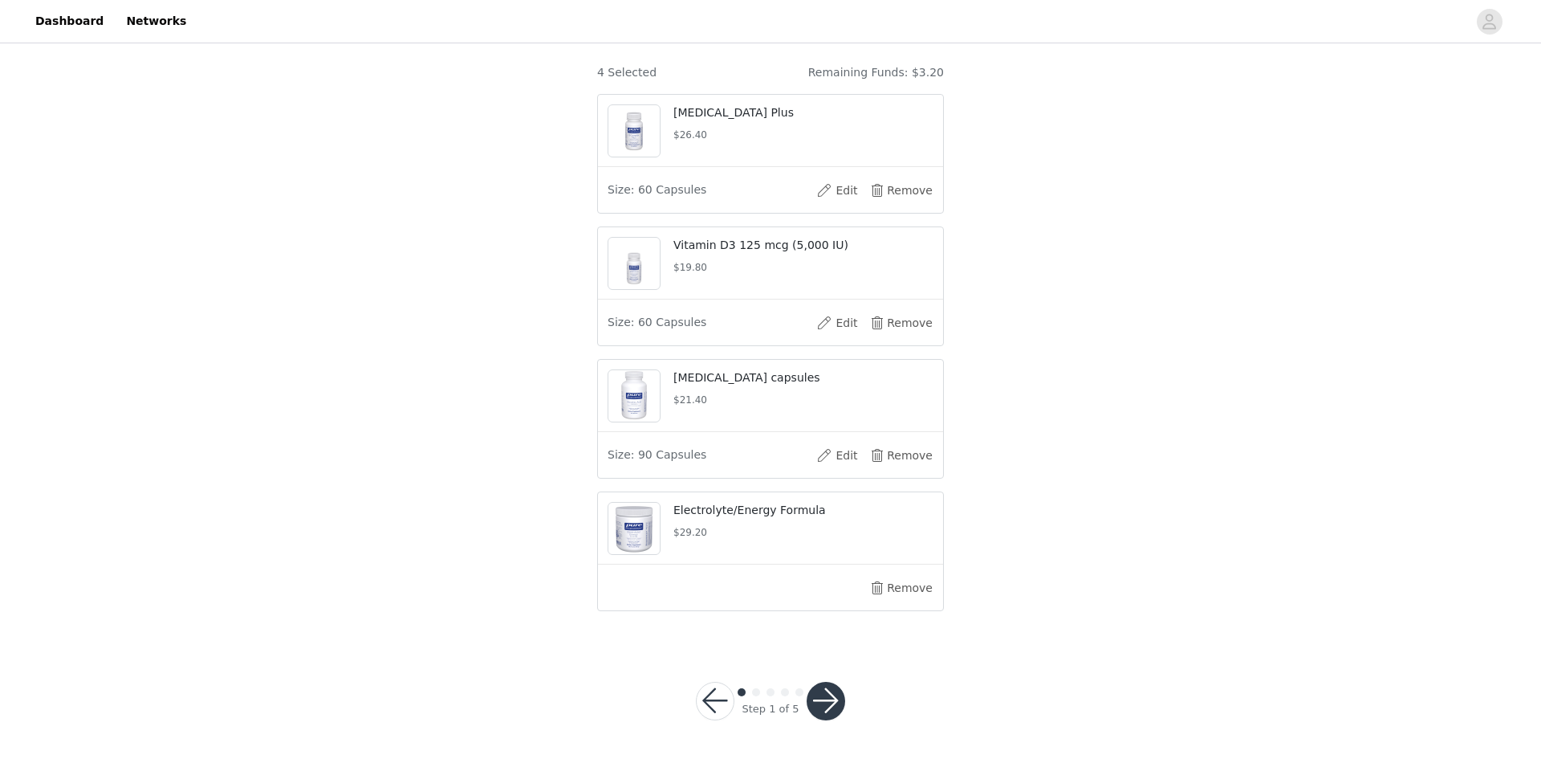
click at [836, 696] on button "button" at bounding box center [826, 701] width 39 height 39
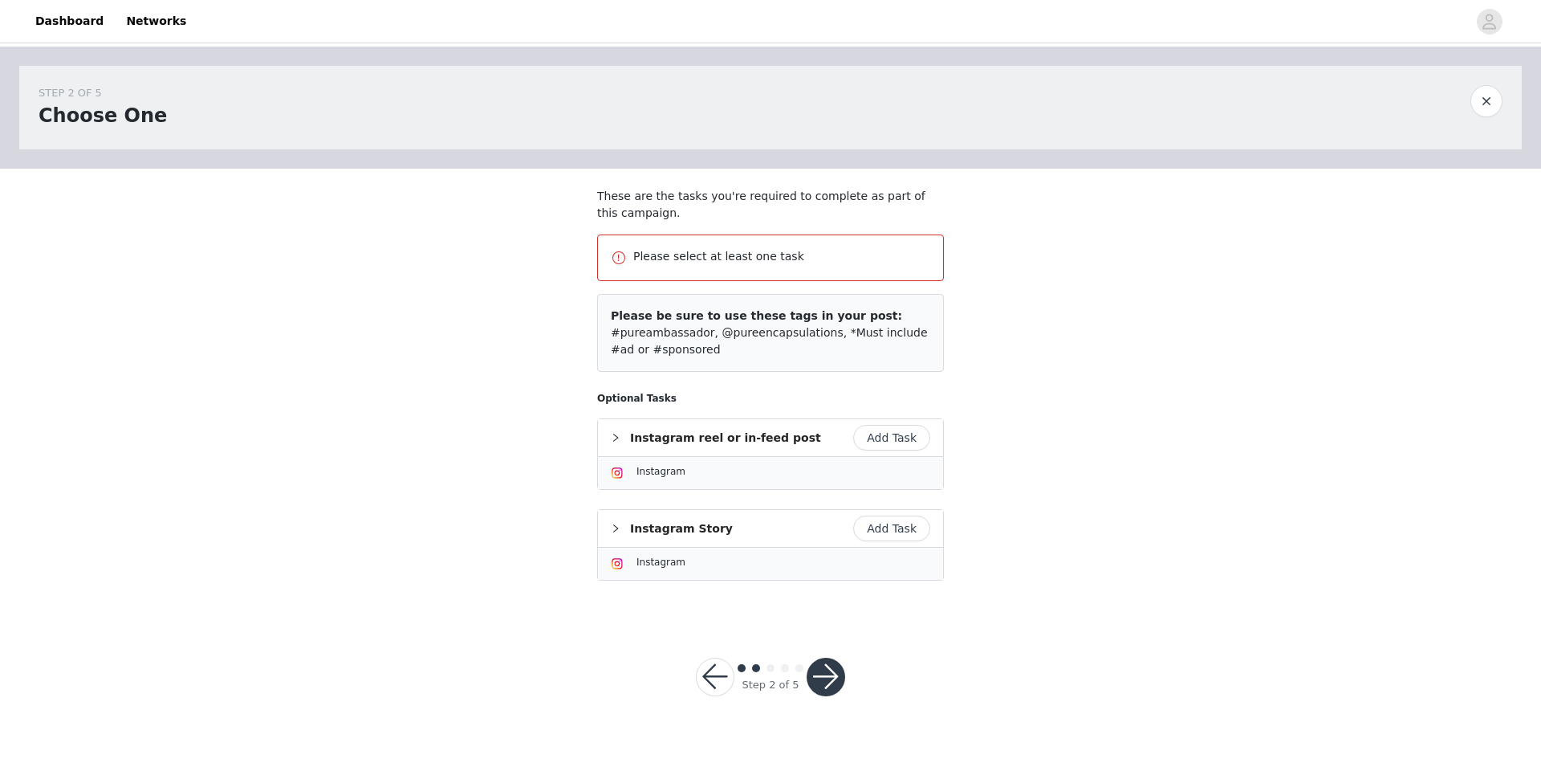
click at [901, 438] on button "Add Task" at bounding box center [891, 438] width 77 height 26
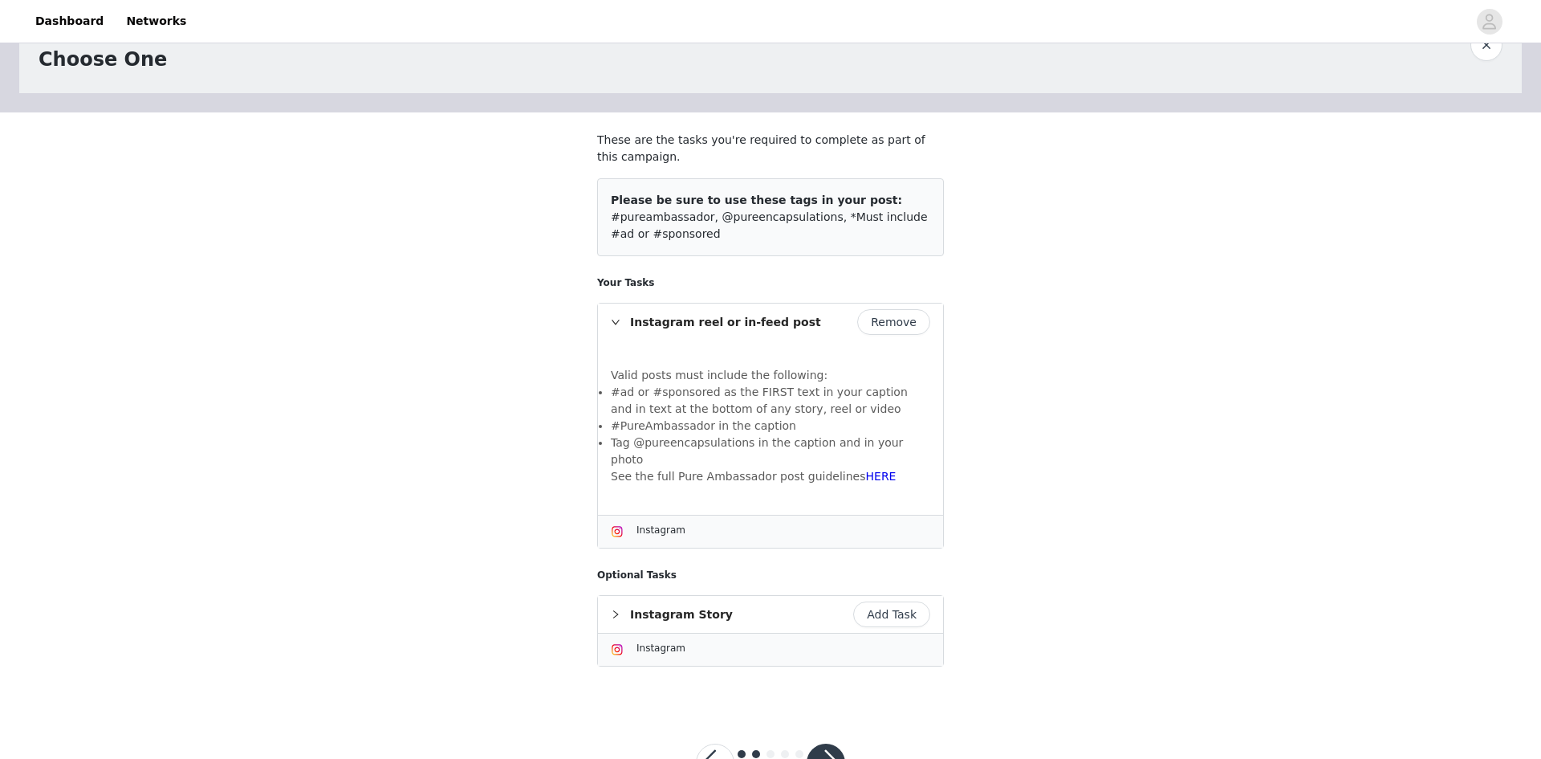
scroll to position [101, 0]
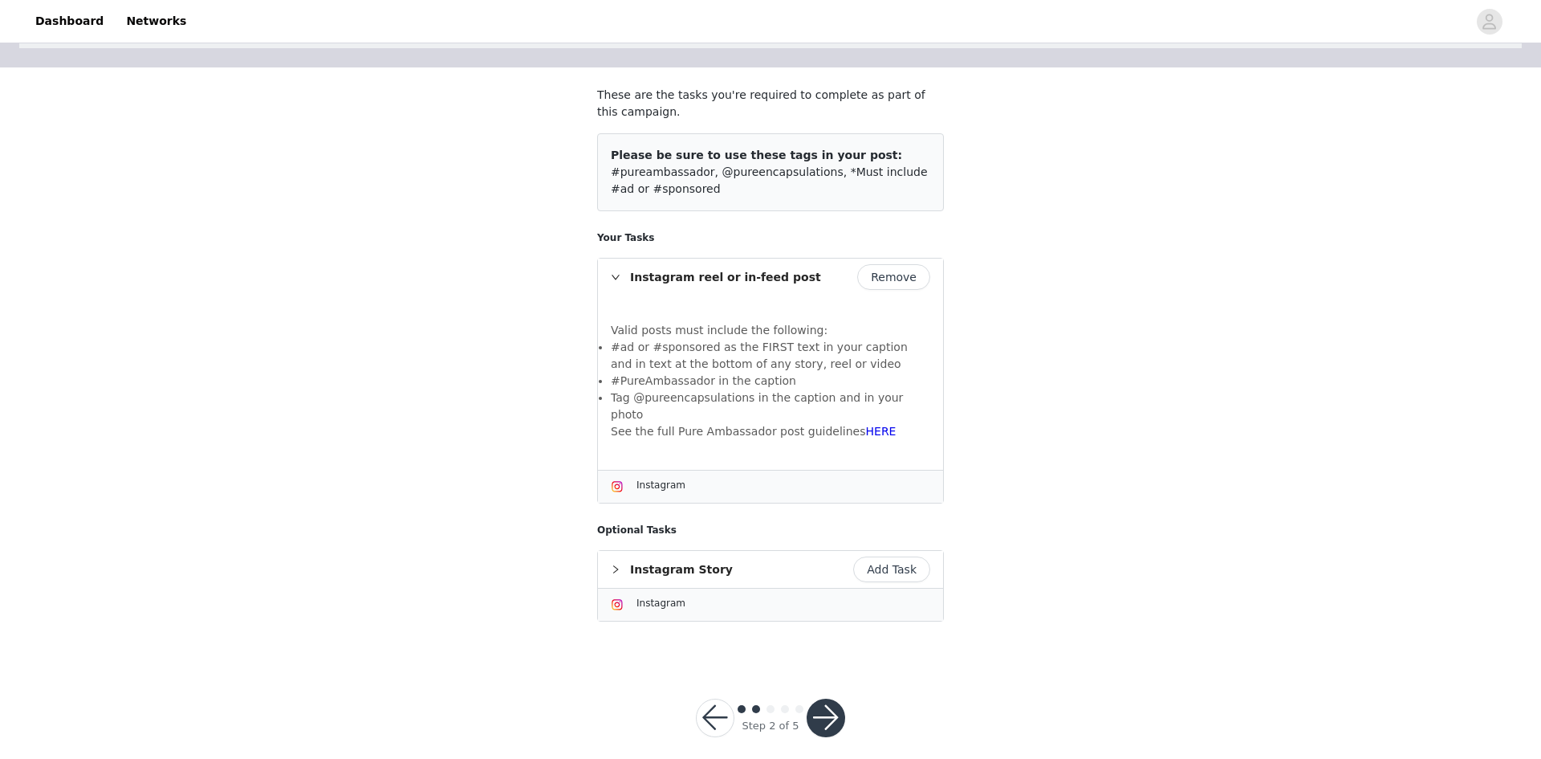
drag, startPoint x: 824, startPoint y: 700, endPoint x: 832, endPoint y: 690, distance: 13.2
click at [824, 698] on button "button" at bounding box center [826, 717] width 39 height 39
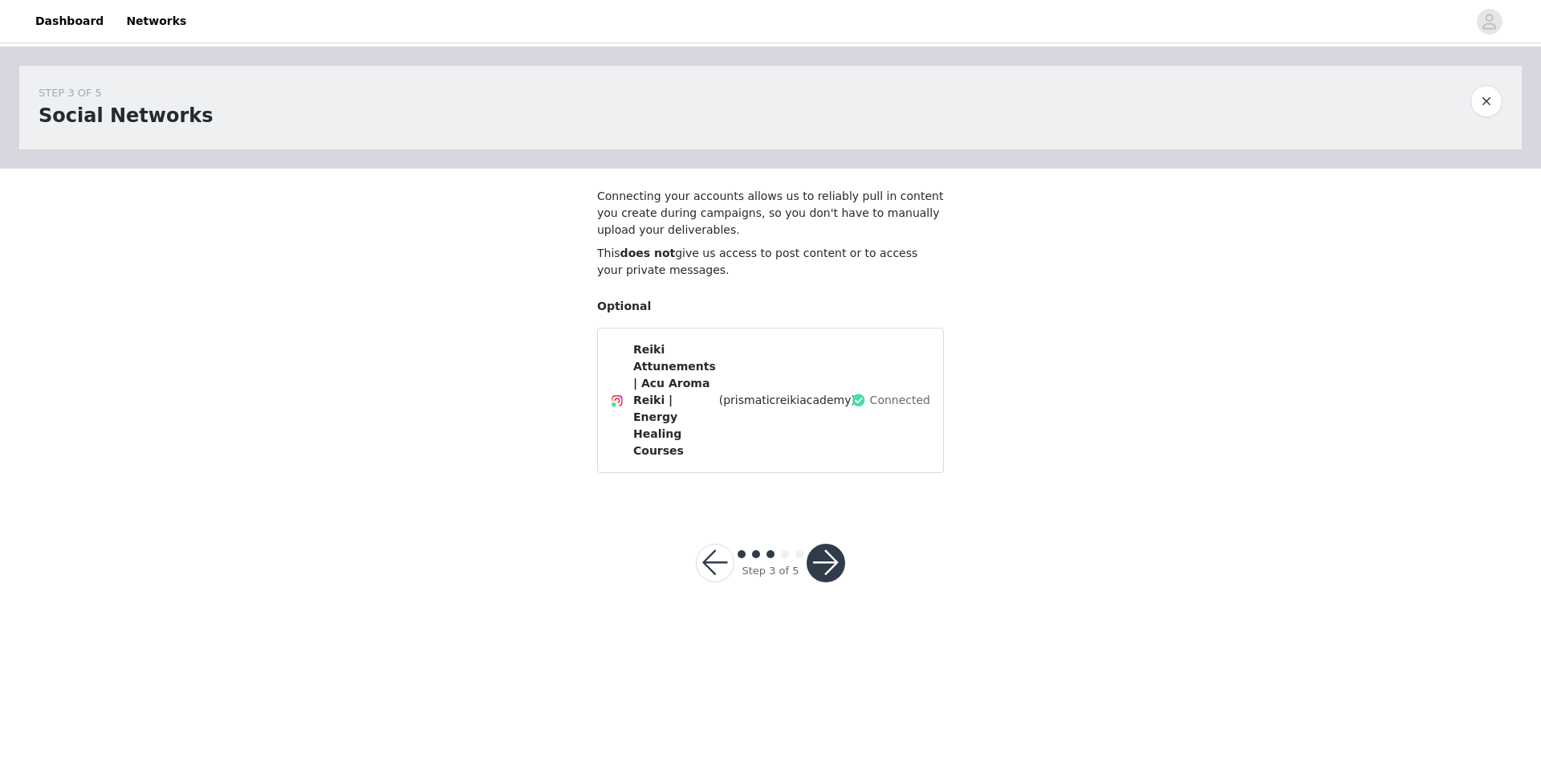
click at [833, 543] on button "button" at bounding box center [826, 562] width 39 height 39
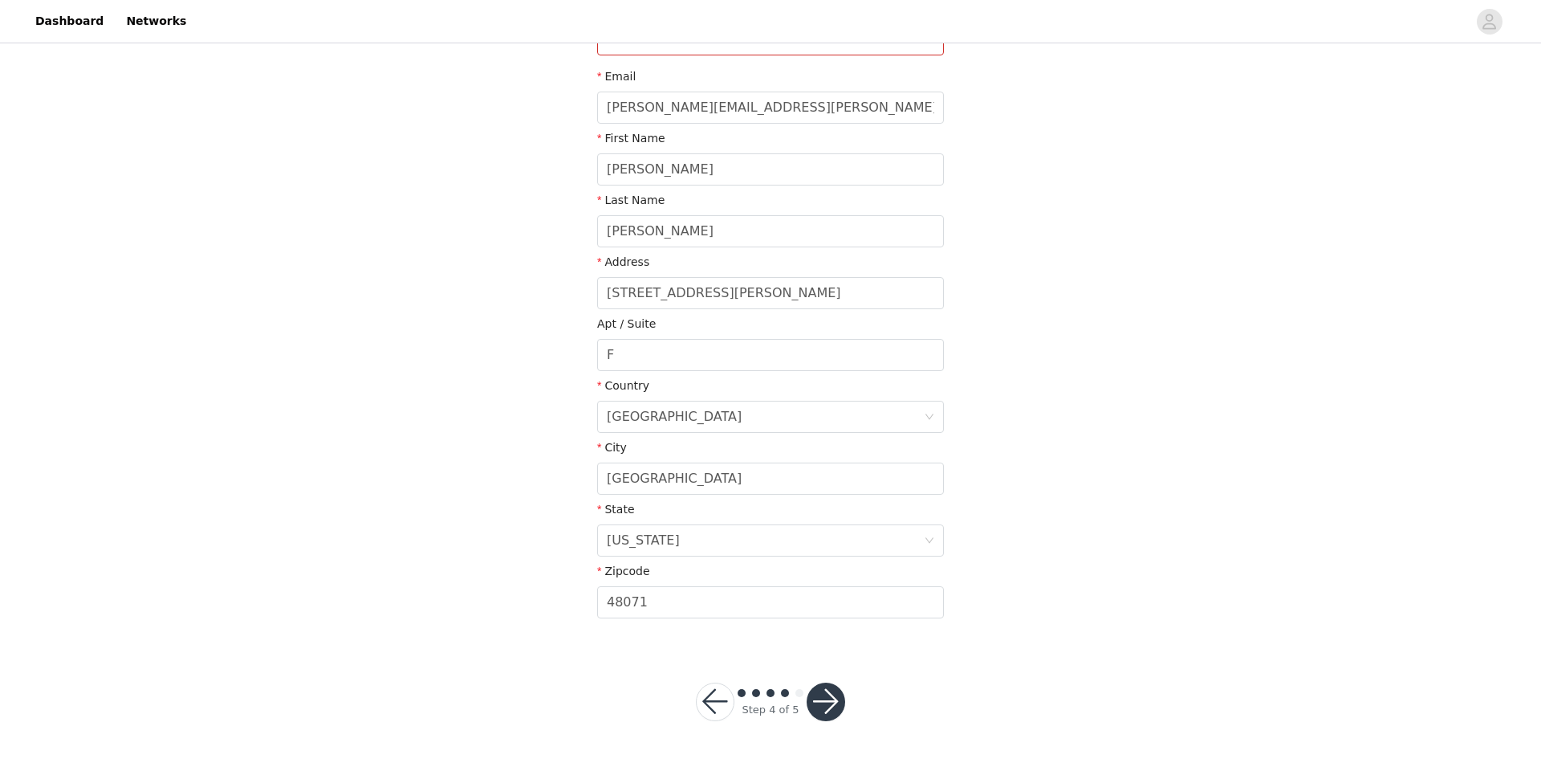
scroll to position [233, 0]
click at [832, 705] on button "button" at bounding box center [826, 701] width 39 height 39
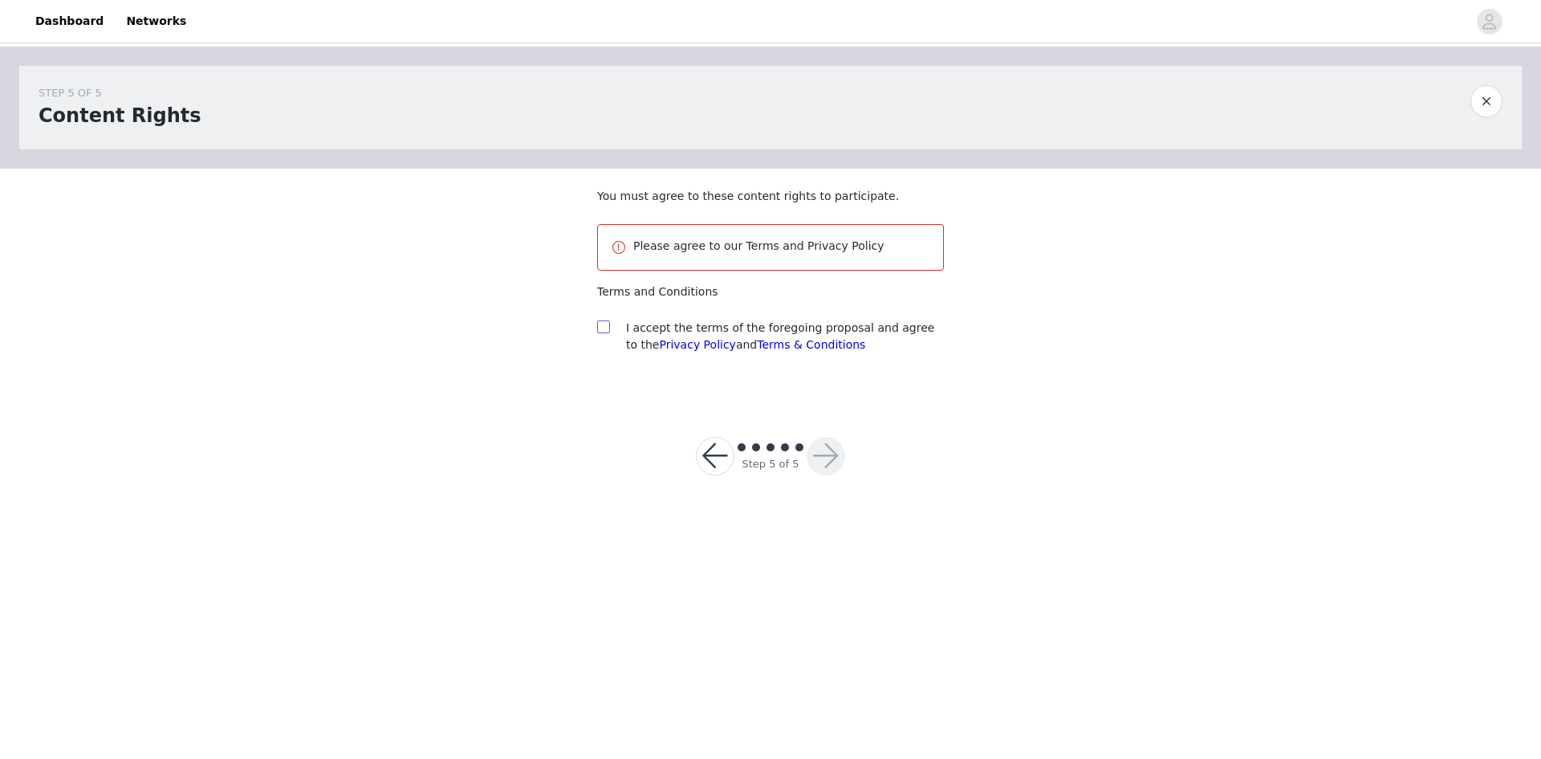
click at [601, 325] on input "checkbox" at bounding box center [602, 325] width 11 height 11
checkbox input "true"
click at [824, 457] on button "button" at bounding box center [826, 456] width 39 height 39
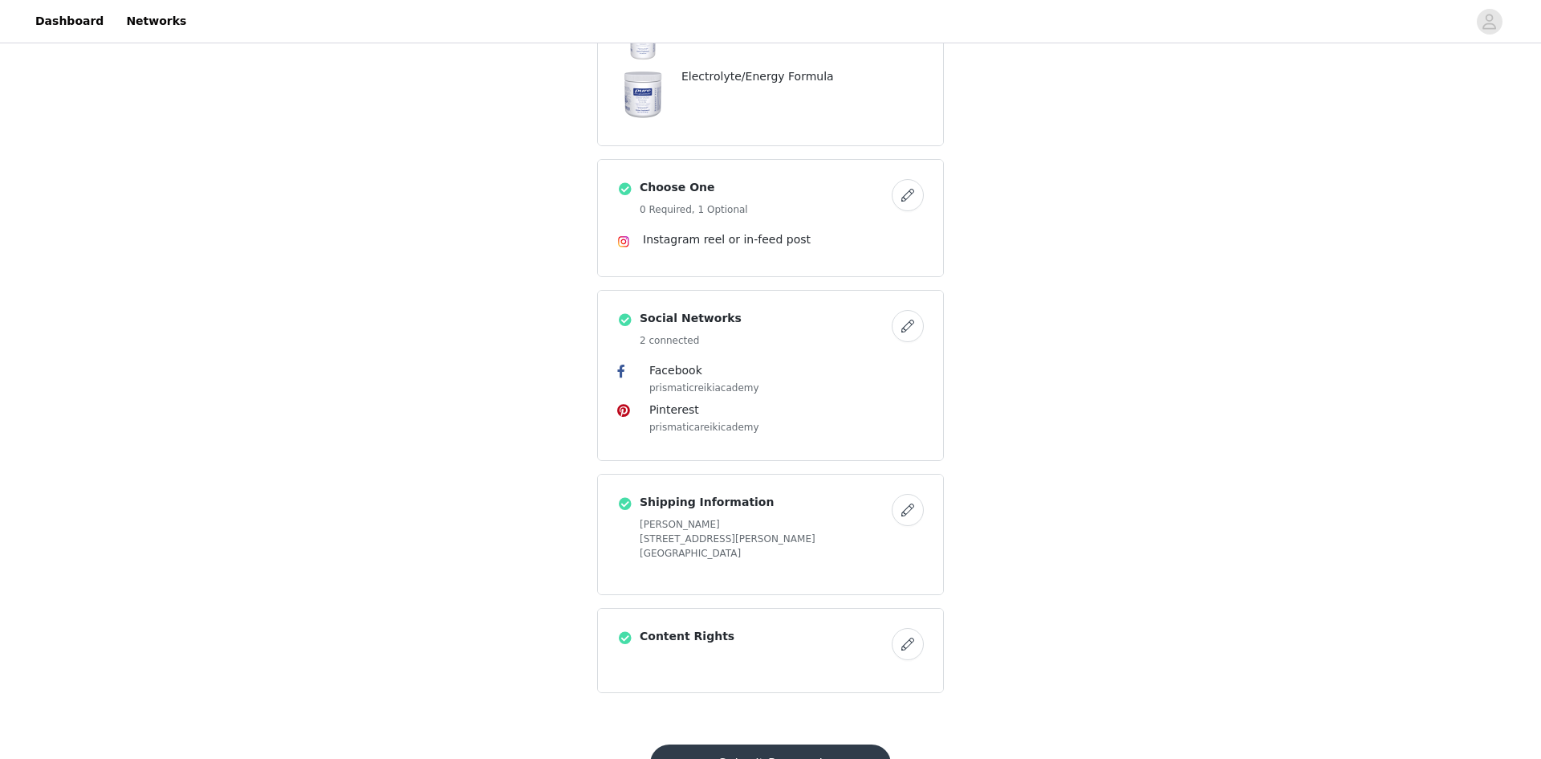
scroll to position [410, 0]
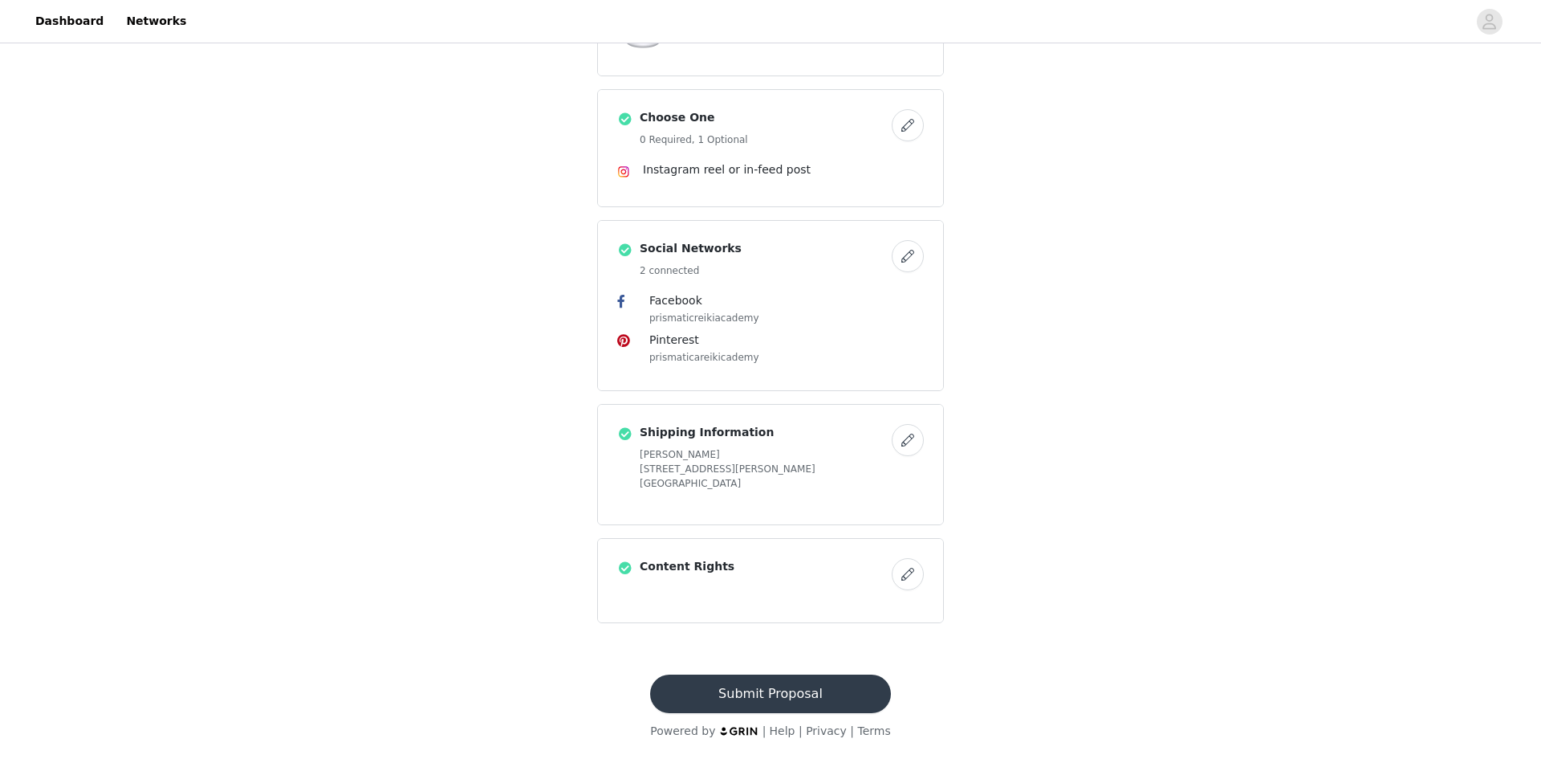
click at [786, 698] on button "Submit Proposal" at bounding box center [770, 693] width 240 height 39
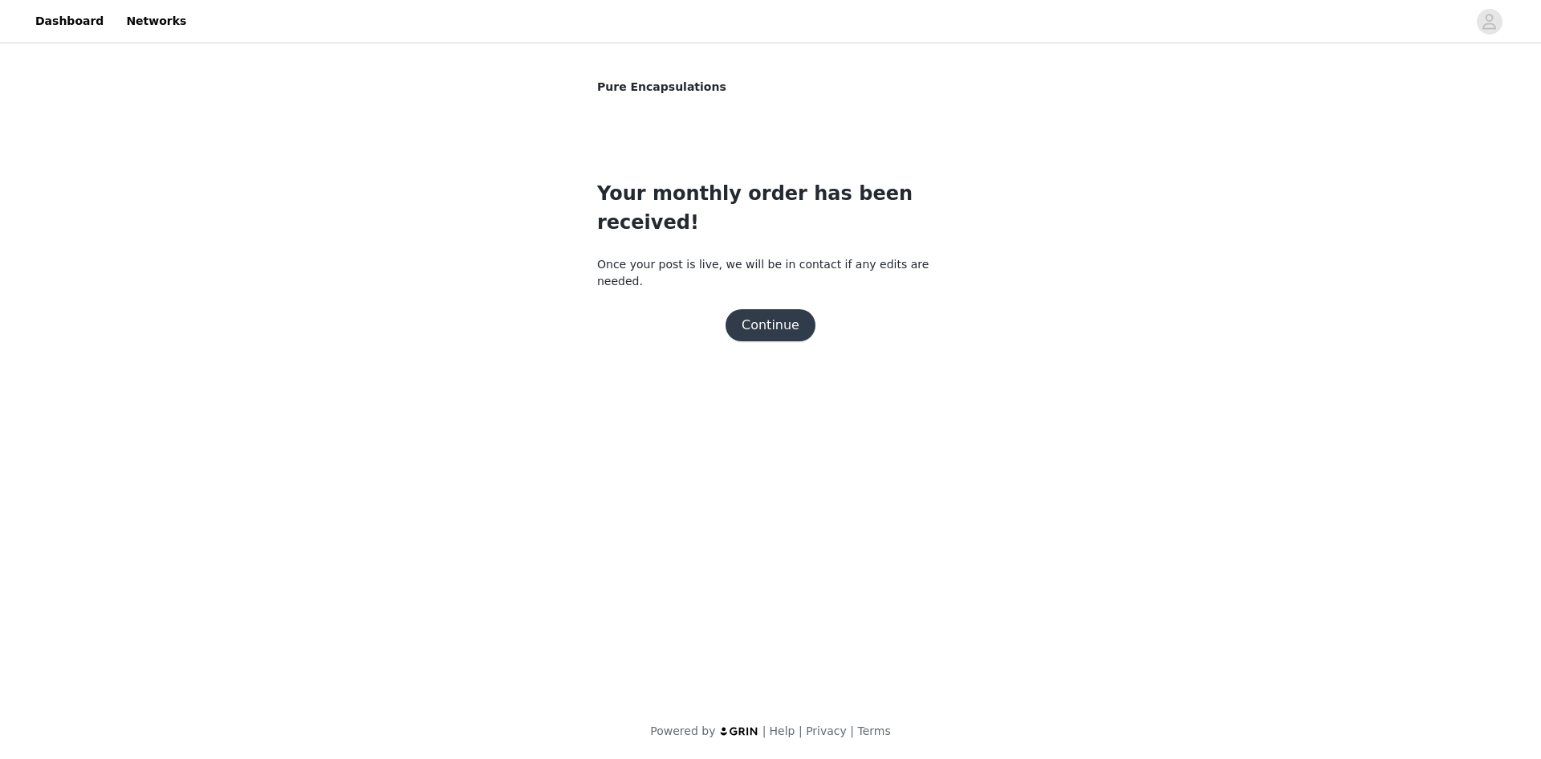
click at [789, 309] on button "Continue" at bounding box center [771, 325] width 90 height 32
